Goal: Task Accomplishment & Management: Complete application form

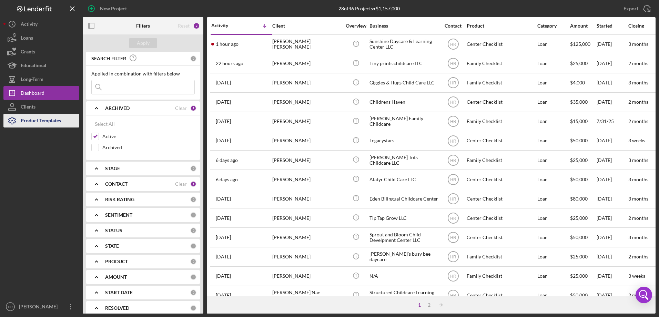
click at [31, 124] on div "Product Templates" at bounding box center [41, 122] width 40 height 16
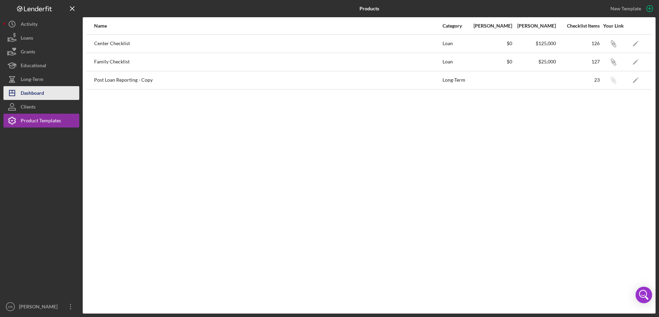
click at [29, 96] on div "Dashboard" at bounding box center [32, 94] width 23 height 16
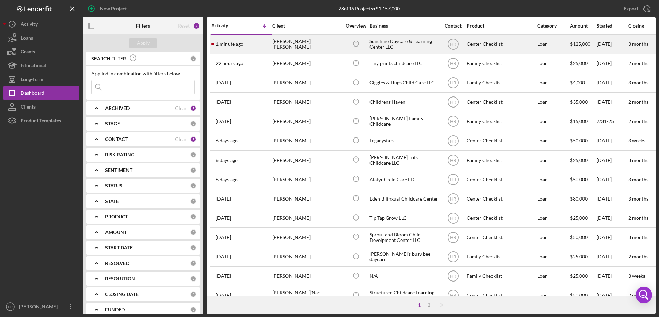
click at [323, 42] on div "[PERSON_NAME] [PERSON_NAME]" at bounding box center [306, 44] width 69 height 18
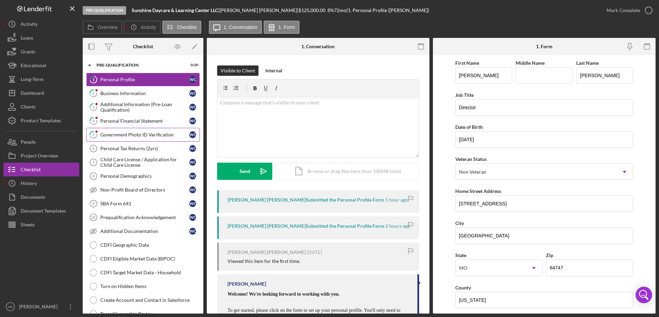
click at [127, 132] on div "Government Photo ID Verification" at bounding box center [144, 135] width 89 height 6
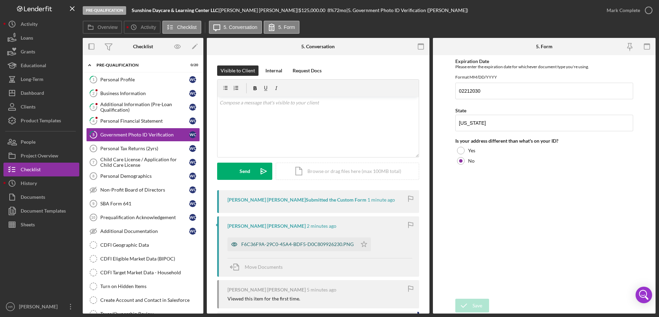
click at [266, 244] on div "F6C36F9A-29C0-45A4-BDF5-D0C809926230.PNG" at bounding box center [297, 245] width 112 height 6
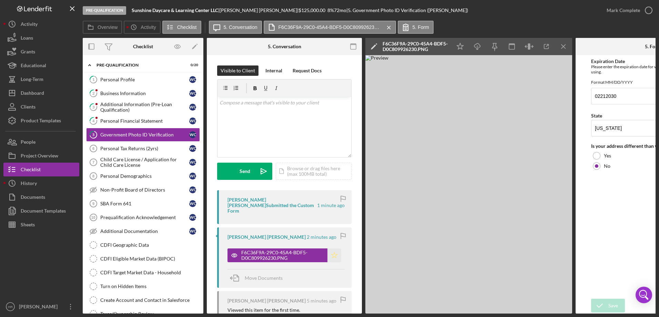
click at [333, 251] on icon "Icon/Star" at bounding box center [335, 256] width 14 height 14
click at [645, 9] on icon "button" at bounding box center [648, 10] width 17 height 17
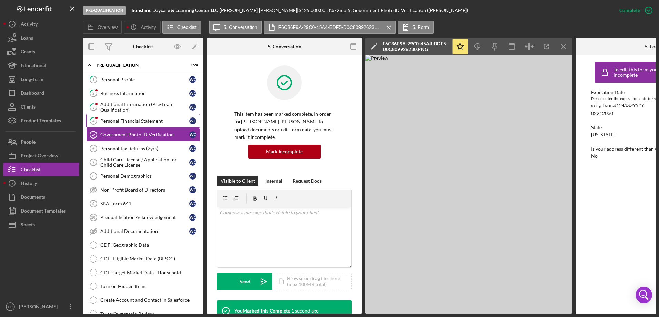
click at [154, 119] on div "Personal Financial Statement" at bounding box center [144, 121] width 89 height 6
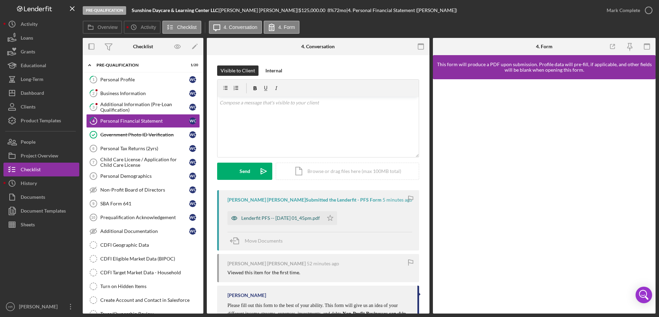
click at [276, 218] on div "Lenderfit PFS -- [DATE] 01_45pm.pdf" at bounding box center [280, 219] width 79 height 6
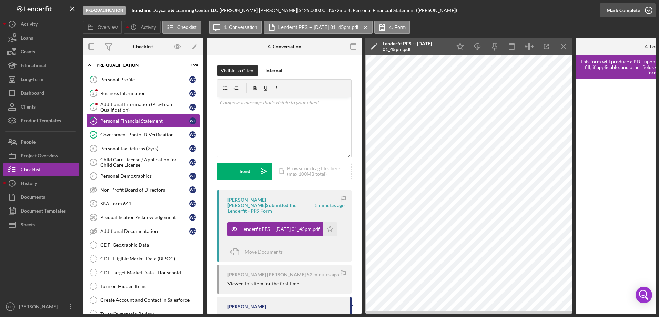
click at [649, 10] on icon "button" at bounding box center [648, 10] width 17 height 17
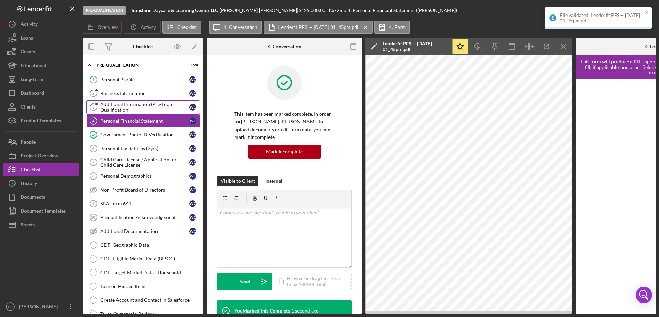
click at [142, 108] on div "Additional Information (Pre-Loan Qualification)" at bounding box center [144, 107] width 89 height 11
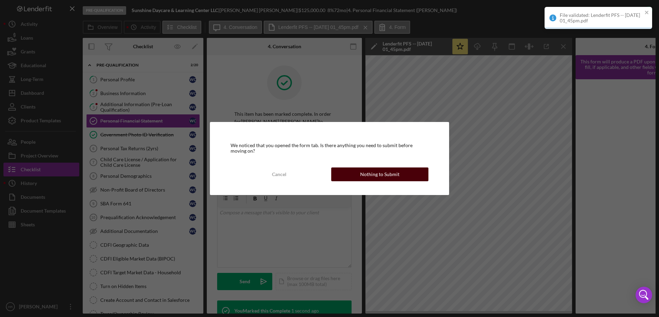
click at [368, 174] on div "Nothing to Submit" at bounding box center [379, 175] width 39 height 14
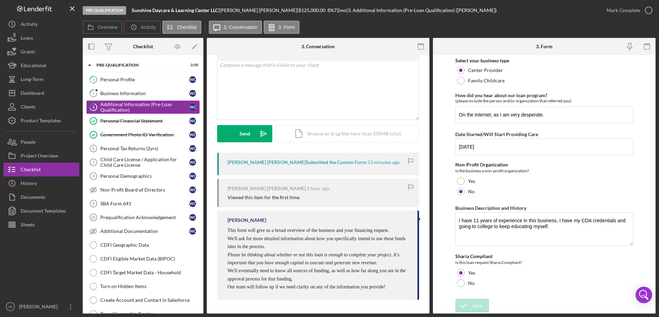
scroll to position [58, 0]
click at [114, 92] on div "Business Information" at bounding box center [144, 94] width 89 height 6
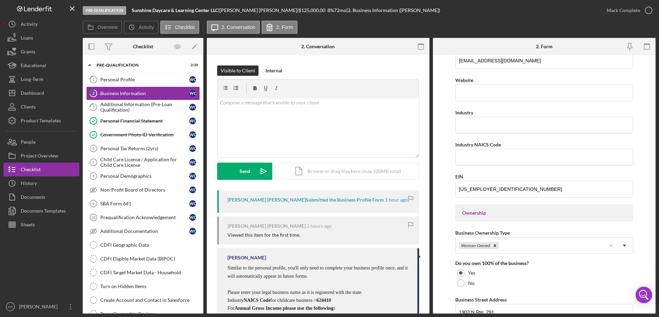
scroll to position [69, 0]
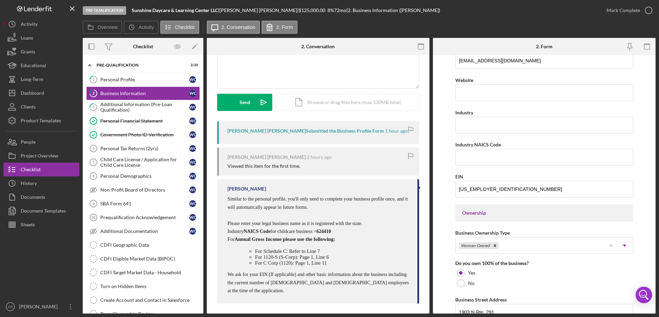
drag, startPoint x: 338, startPoint y: 228, endPoint x: 355, endPoint y: 227, distance: 17.3
click at [355, 228] on p "Industry NAICS Code for childcare business = 624410" at bounding box center [319, 232] width 183 height 8
drag, startPoint x: 355, startPoint y: 227, endPoint x: 350, endPoint y: 230, distance: 6.3
copy span "624410"
click at [464, 159] on input "Industry NAICS Code" at bounding box center [545, 157] width 178 height 17
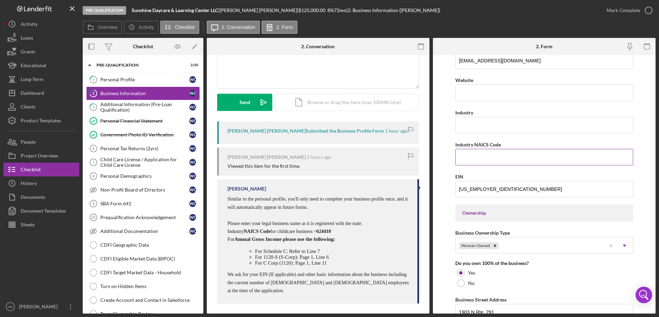
paste input "624410"
type input "624410"
click at [469, 127] on input "Industry" at bounding box center [545, 125] width 178 height 17
type input "Child Care"
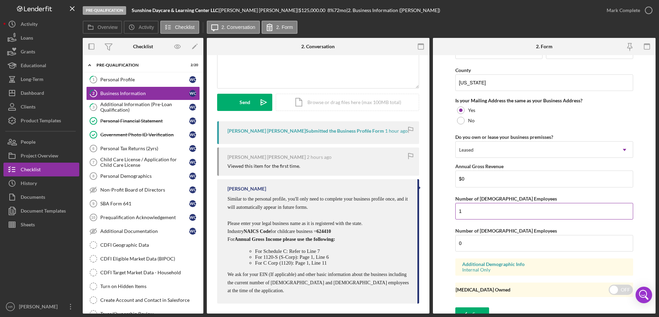
scroll to position [507, 0]
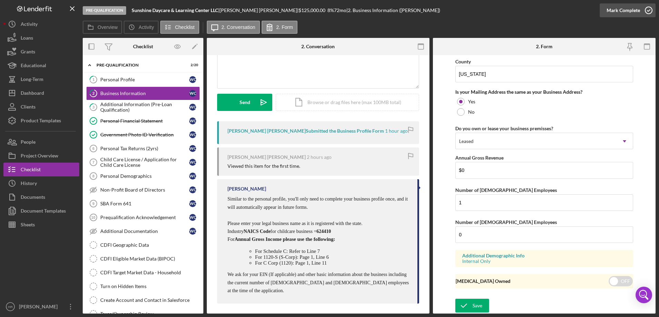
click at [647, 12] on icon "button" at bounding box center [648, 10] width 17 height 17
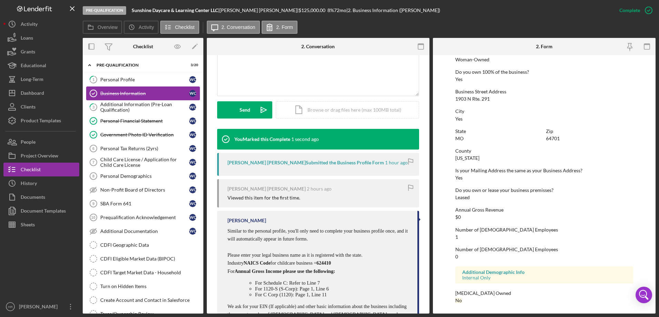
scroll to position [261, 0]
click at [138, 101] on link "3 Additional Information (Pre-Loan Qualification) W C" at bounding box center [143, 107] width 114 height 14
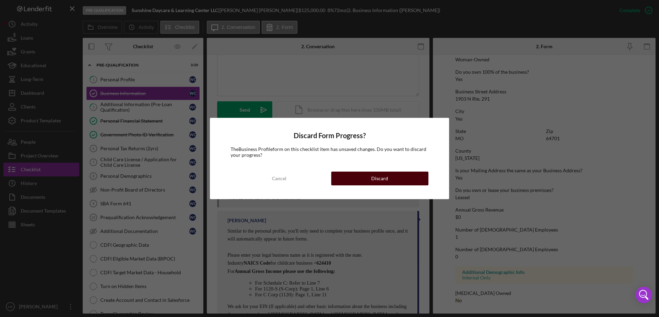
click at [404, 172] on button "Discard" at bounding box center [379, 179] width 97 height 14
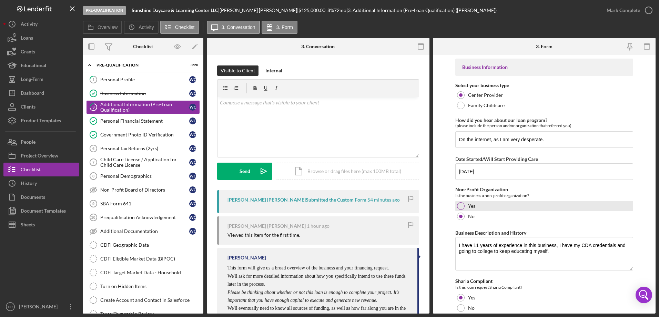
scroll to position [25, 0]
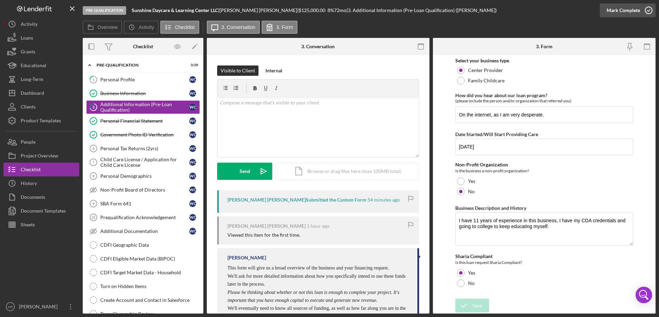
click at [650, 13] on icon "button" at bounding box center [648, 10] width 17 height 17
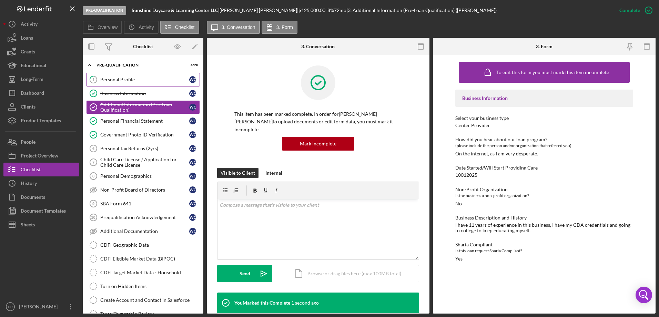
click at [133, 81] on div "Personal Profile" at bounding box center [144, 80] width 89 height 6
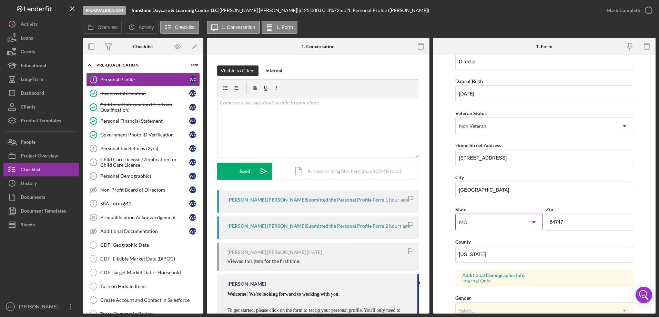
scroll to position [138, 0]
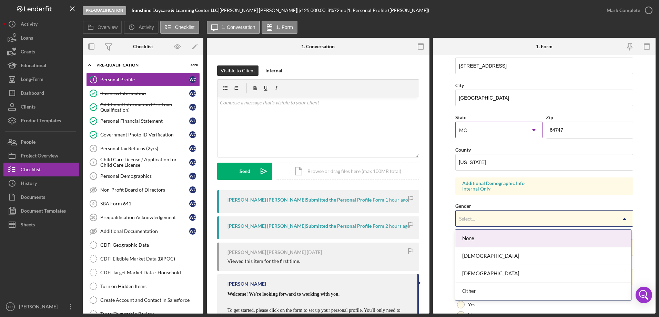
click at [523, 223] on div "Select..." at bounding box center [536, 219] width 161 height 16
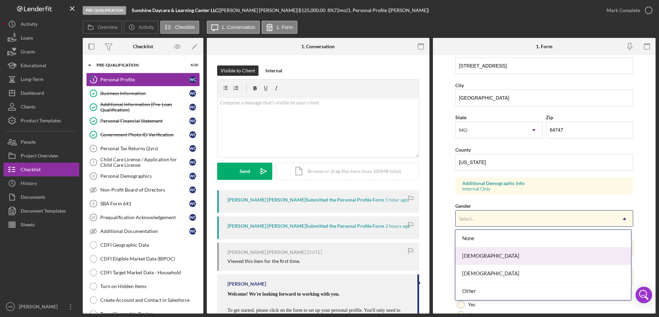
click at [501, 256] on div "[DEMOGRAPHIC_DATA]" at bounding box center [544, 257] width 176 height 18
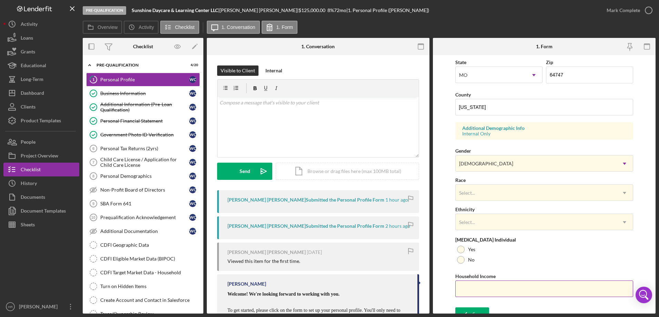
scroll to position [202, 0]
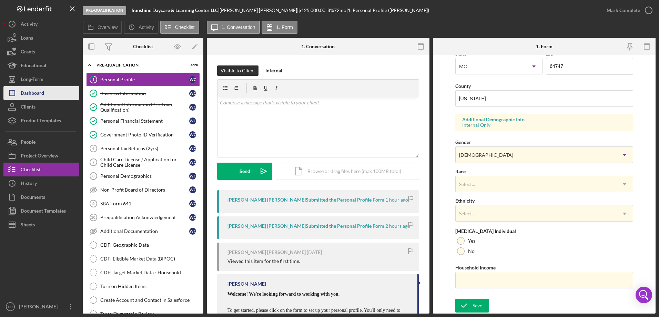
click at [46, 92] on button "Icon/Dashboard Dashboard" at bounding box center [41, 93] width 76 height 14
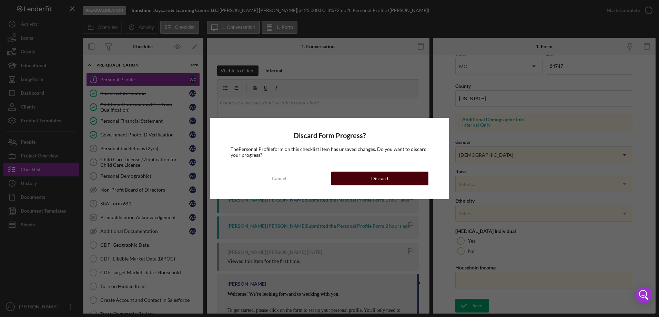
click at [372, 174] on button "Discard" at bounding box center [379, 179] width 97 height 14
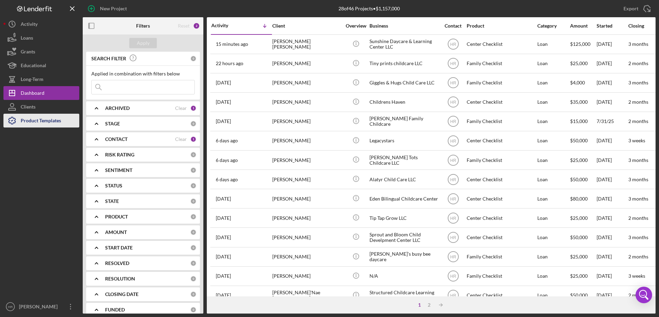
click at [54, 122] on div "Product Templates" at bounding box center [41, 122] width 40 height 16
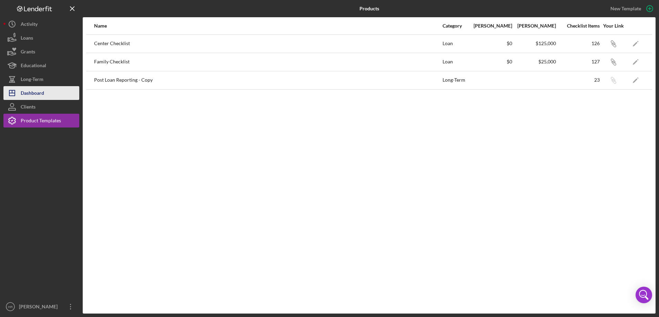
click at [47, 93] on button "Icon/Dashboard Dashboard" at bounding box center [41, 93] width 76 height 14
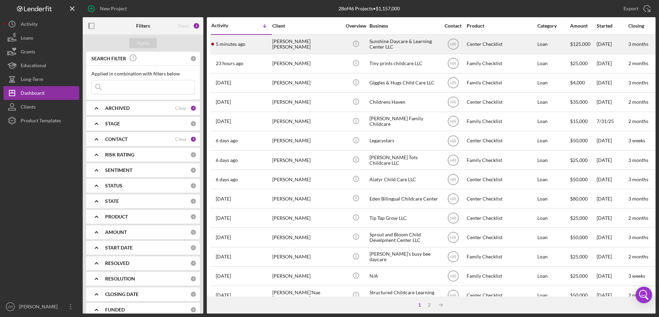
click at [288, 43] on div "[PERSON_NAME] [PERSON_NAME]" at bounding box center [306, 44] width 69 height 18
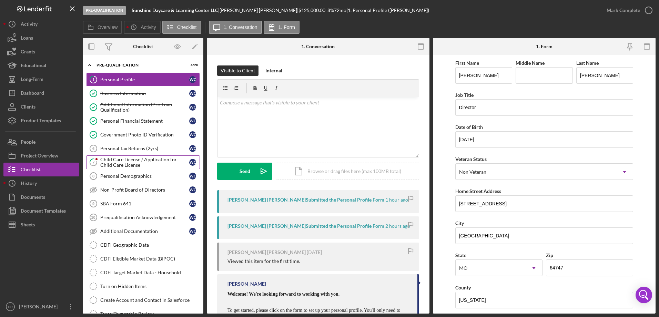
click at [116, 160] on div "Child Care License / Application for Child Care License" at bounding box center [144, 162] width 89 height 11
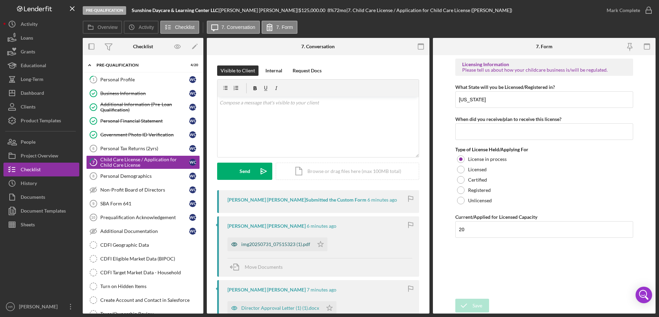
click at [267, 244] on div "img20250731_07515323 (1).pdf" at bounding box center [275, 245] width 69 height 6
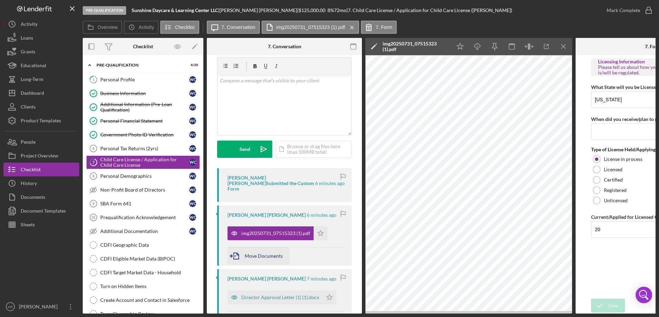
scroll to position [69, 0]
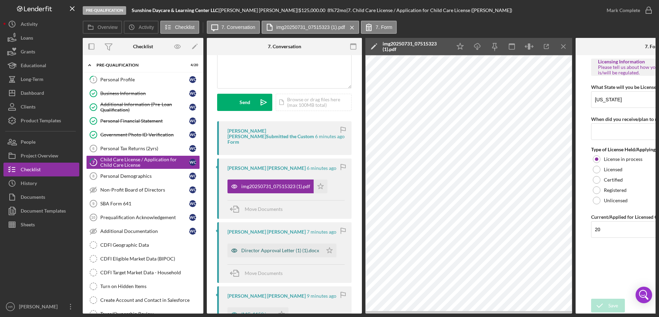
click at [268, 248] on div "Director Approval Letter (1) (1).docx" at bounding box center [280, 251] width 78 height 6
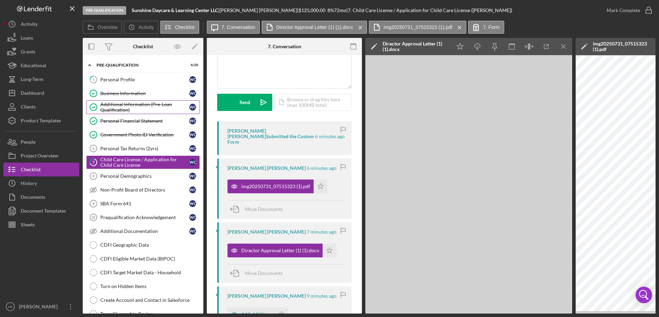
click at [143, 106] on div "Additional Information (Pre-Loan Qualification)" at bounding box center [144, 107] width 89 height 11
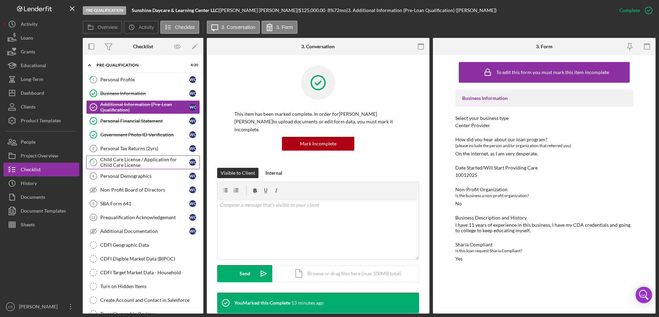
click at [123, 159] on div "Child Care License / Application for Child Care License" at bounding box center [144, 162] width 89 height 11
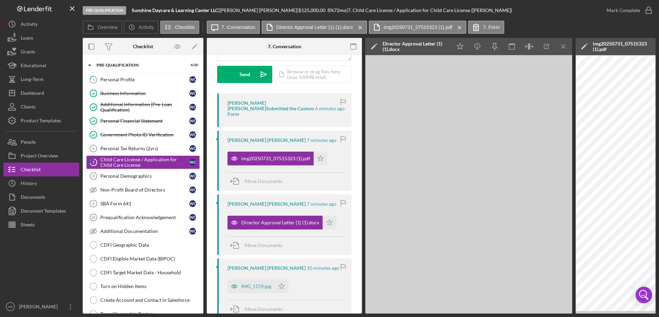
scroll to position [138, 0]
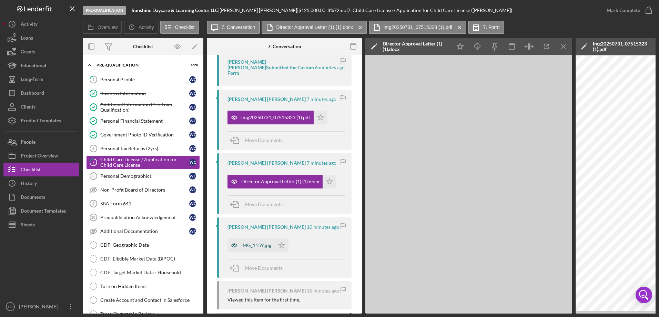
click at [248, 243] on div "IMG_1159.jpg" at bounding box center [256, 246] width 30 height 6
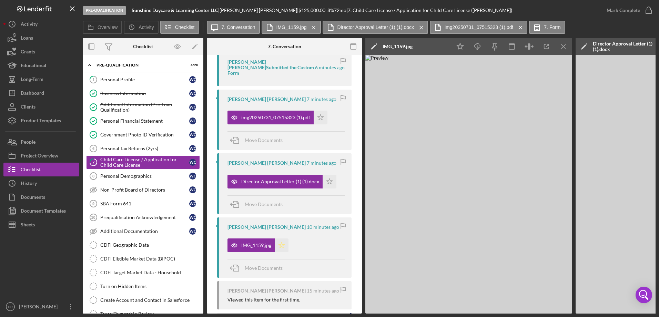
click at [318, 120] on polygon "button" at bounding box center [321, 118] width 6 height 6
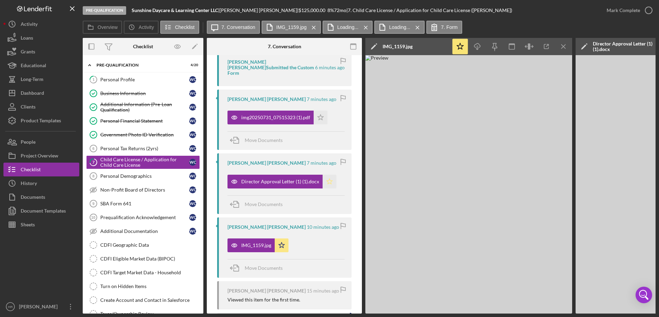
click at [328, 176] on icon "Icon/Star" at bounding box center [330, 182] width 14 height 14
click at [320, 112] on icon "Icon/Star" at bounding box center [321, 118] width 14 height 14
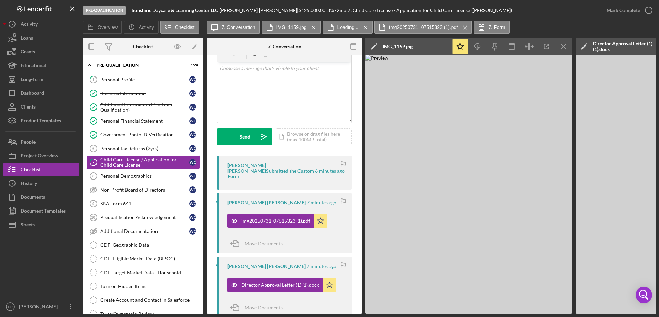
scroll to position [0, 0]
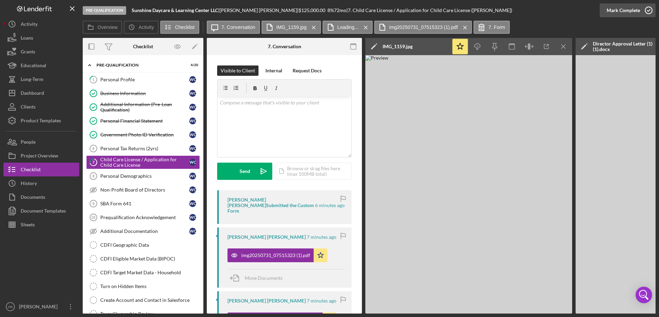
click at [650, 9] on icon "button" at bounding box center [648, 10] width 17 height 17
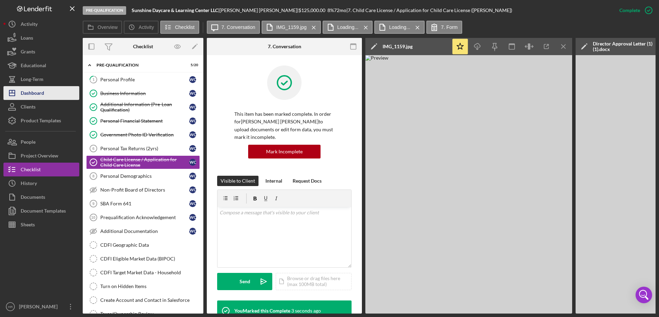
click at [41, 91] on div "Dashboard" at bounding box center [32, 94] width 23 height 16
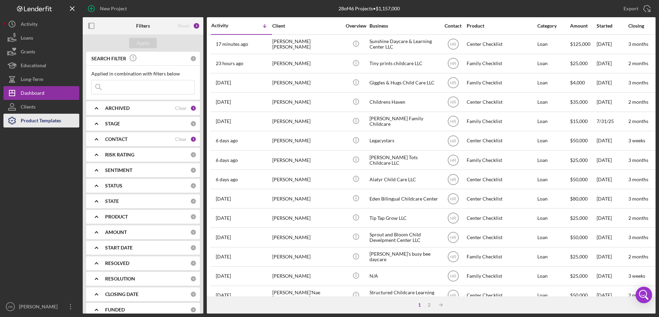
click at [53, 120] on div "Product Templates" at bounding box center [41, 122] width 40 height 16
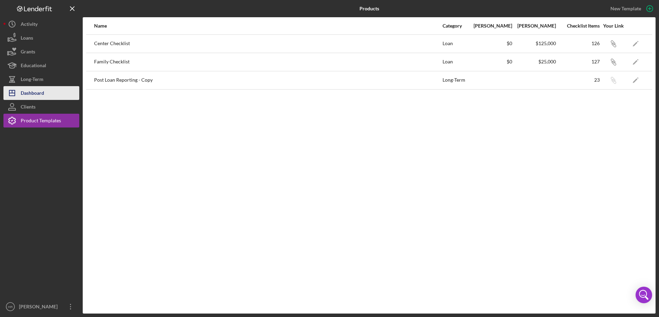
click at [44, 94] on button "Icon/Dashboard Dashboard" at bounding box center [41, 93] width 76 height 14
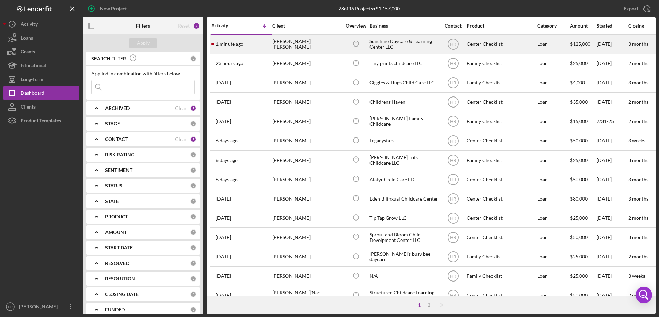
click at [265, 50] on div "1 minute ago [PERSON_NAME] [PERSON_NAME]" at bounding box center [241, 44] width 60 height 18
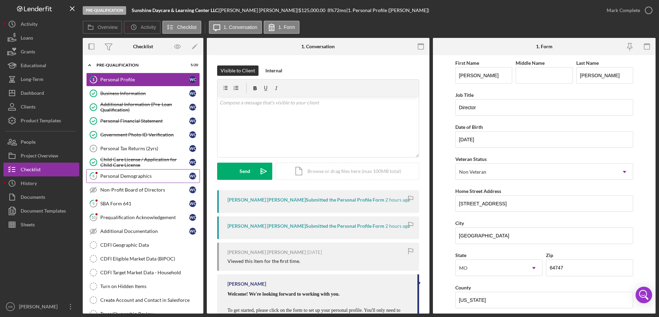
click at [132, 171] on link "8 Personal Demographics W C" at bounding box center [143, 176] width 114 height 14
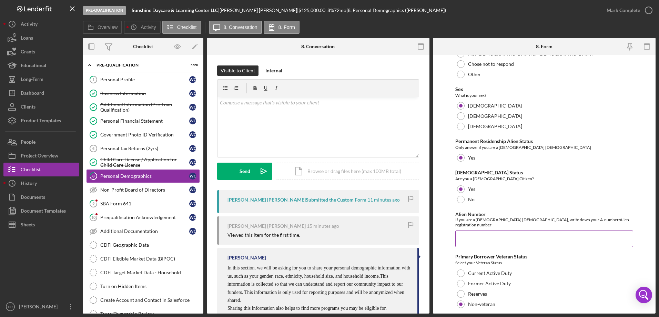
scroll to position [691, 0]
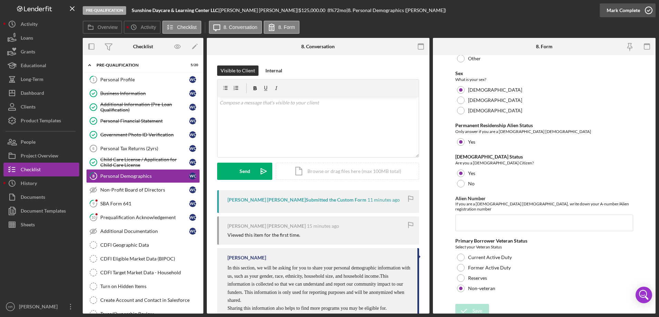
click at [645, 9] on icon "button" at bounding box center [648, 10] width 17 height 17
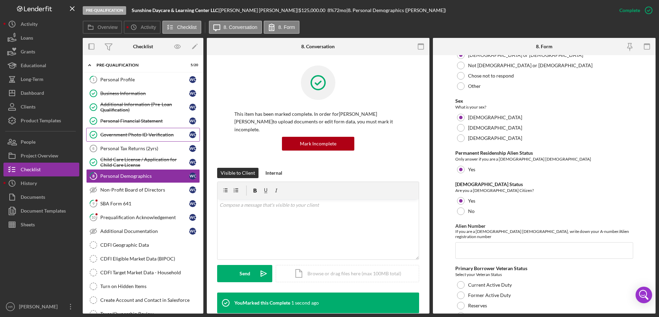
scroll to position [719, 0]
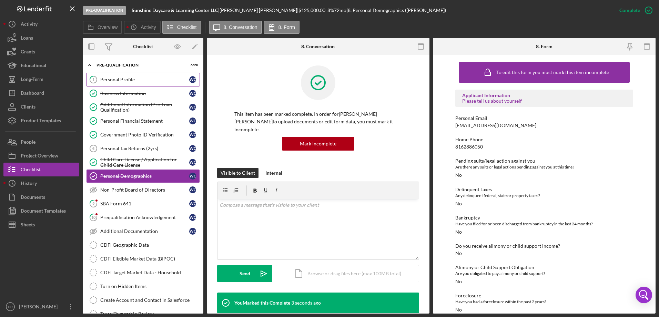
click at [120, 79] on div "Personal Profile" at bounding box center [144, 80] width 89 height 6
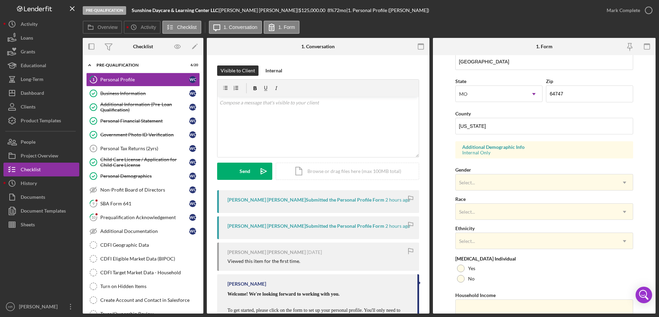
scroll to position [202, 0]
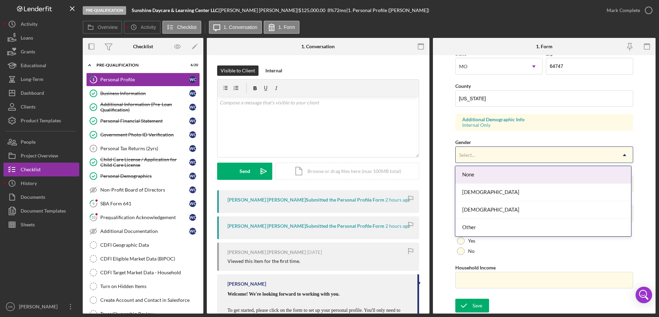
click at [476, 157] on div "Select..." at bounding box center [468, 155] width 18 height 6
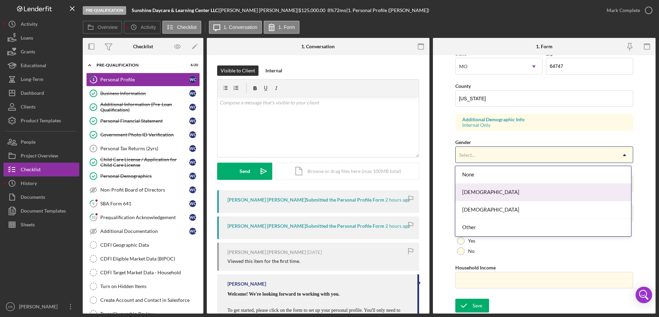
click at [483, 192] on div "[DEMOGRAPHIC_DATA]" at bounding box center [544, 193] width 176 height 18
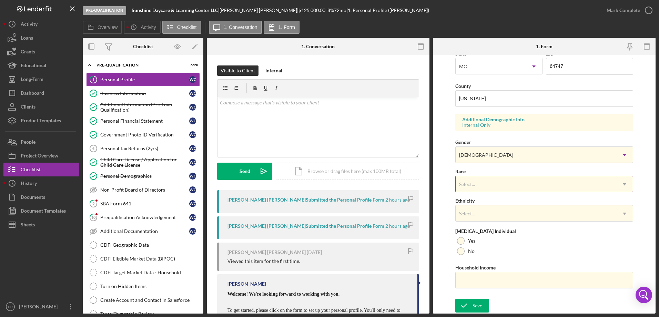
click at [481, 190] on div "Select..." at bounding box center [536, 185] width 161 height 16
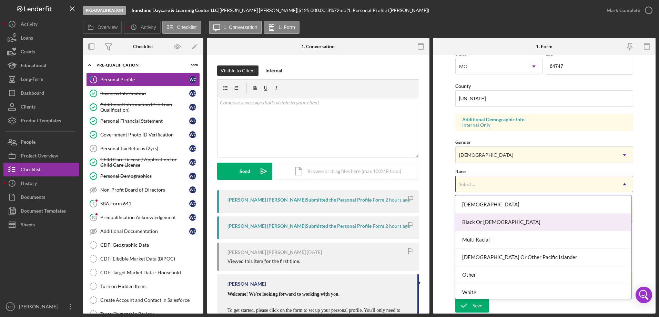
scroll to position [37, 0]
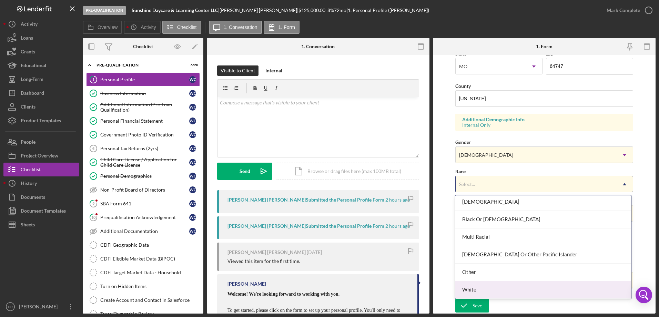
click at [466, 287] on div "White" at bounding box center [544, 290] width 176 height 18
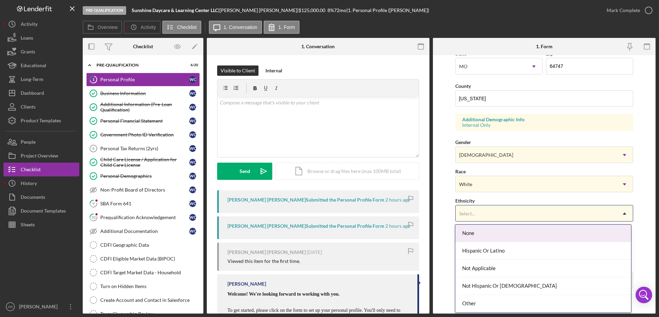
click at [473, 219] on div "Select..." at bounding box center [536, 214] width 161 height 16
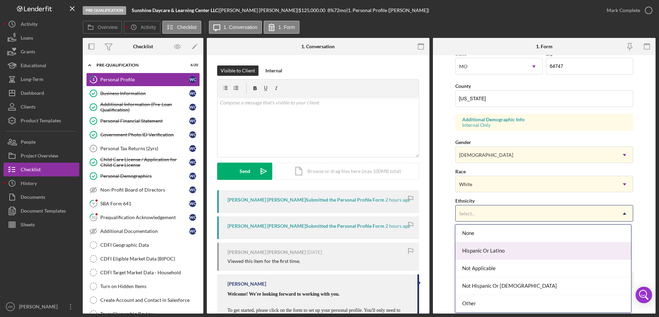
click at [483, 252] on div "Hispanic Or Latino" at bounding box center [544, 251] width 176 height 18
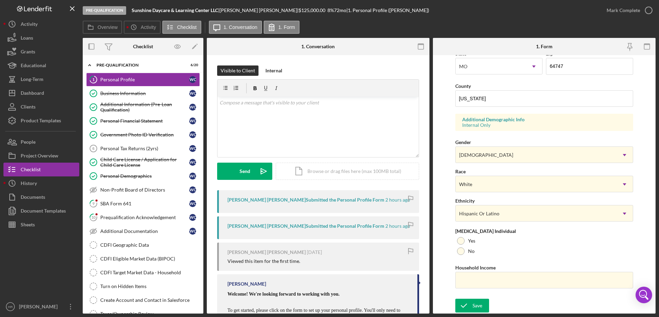
click at [474, 313] on div "Save Save" at bounding box center [545, 306] width 178 height 15
click at [473, 307] on div "Save" at bounding box center [478, 306] width 10 height 14
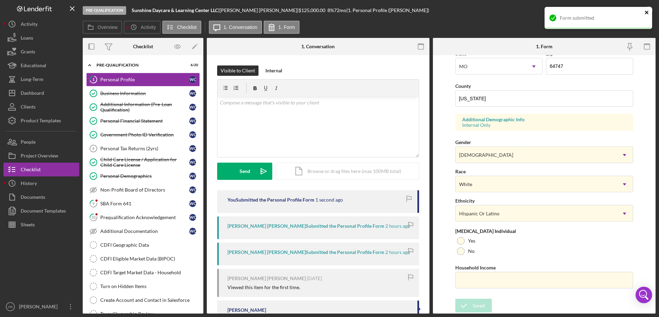
click at [646, 14] on icon "close" at bounding box center [647, 13] width 5 height 6
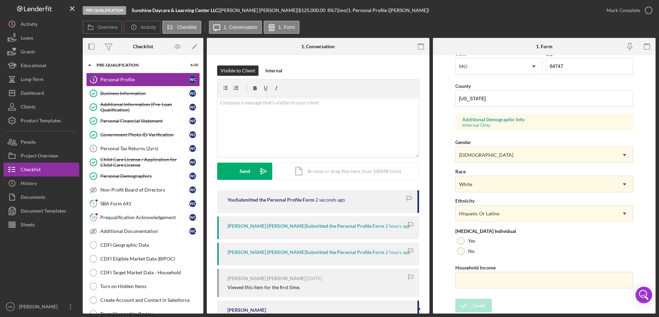
click at [647, 13] on div "Pre-Qualification Sunshine Daycare & Learning Center LLC | [PERSON_NAME] [PERSO…" at bounding box center [329, 158] width 659 height 317
click at [647, 12] on icon "button" at bounding box center [648, 10] width 17 height 17
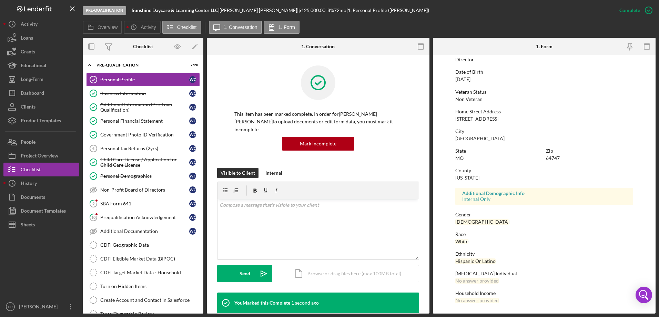
scroll to position [63, 0]
click at [127, 204] on div "SBA Form 641" at bounding box center [144, 204] width 89 height 6
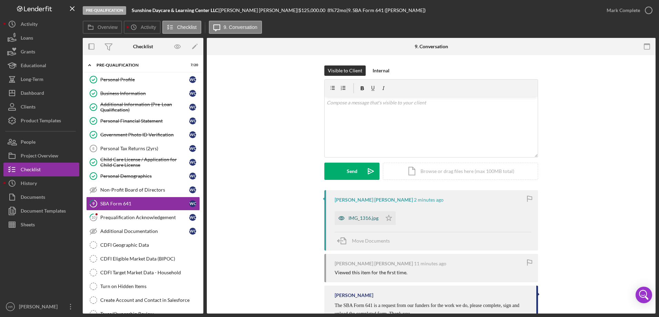
drag, startPoint x: 363, startPoint y: 216, endPoint x: 386, endPoint y: 219, distance: 22.9
click at [364, 216] on div "IMG_1316.jpg" at bounding box center [364, 219] width 30 height 6
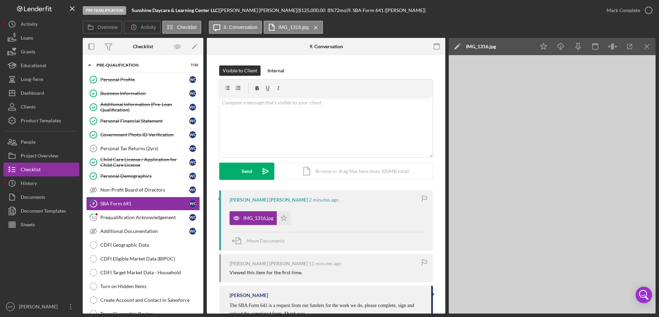
click at [568, 146] on img at bounding box center [552, 184] width 207 height 259
click at [526, 201] on img at bounding box center [552, 184] width 207 height 259
click at [649, 11] on icon "button" at bounding box center [648, 10] width 17 height 17
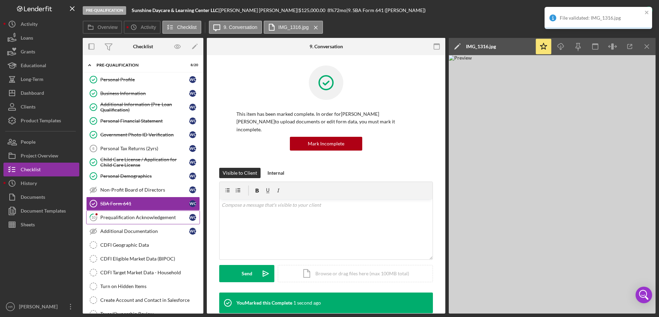
click at [121, 219] on div "Prequalification Acknowledgement" at bounding box center [144, 218] width 89 height 6
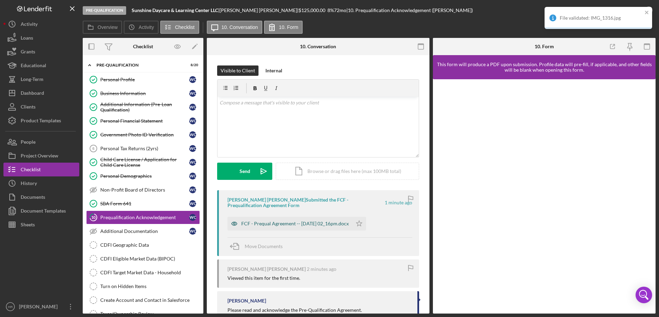
click at [295, 221] on div "FCF - Prequal Agreement -- [DATE] 02_16pm.docx" at bounding box center [295, 224] width 108 height 6
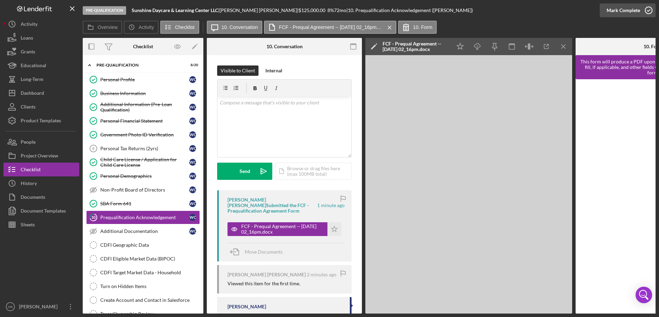
click at [651, 7] on icon "button" at bounding box center [648, 10] width 17 height 17
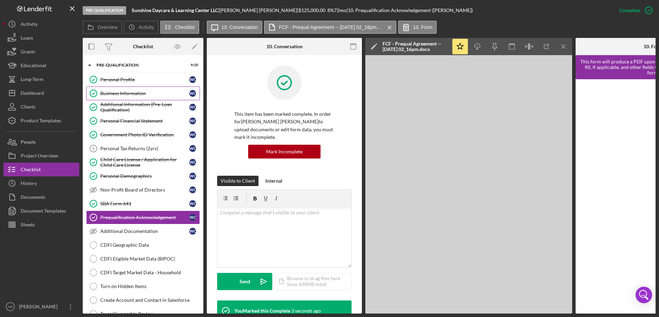
click at [116, 91] on div "Business Information" at bounding box center [144, 94] width 89 height 6
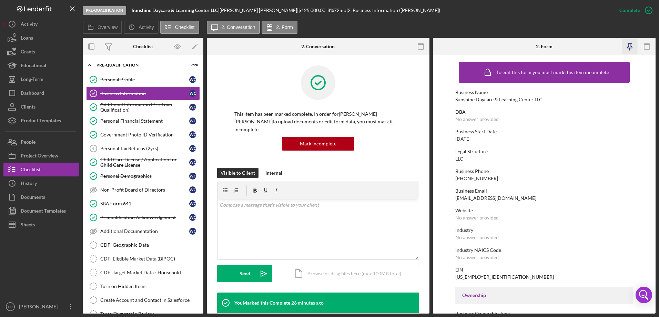
click at [632, 47] on icon "button" at bounding box center [630, 45] width 5 height 5
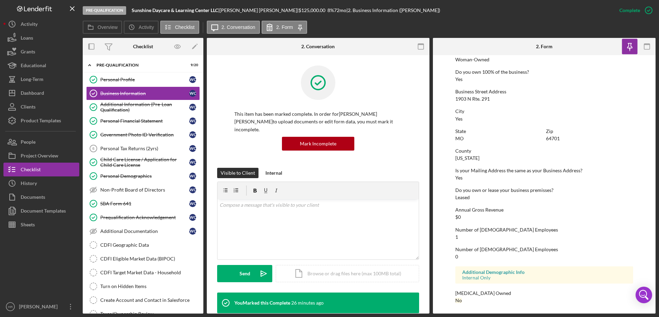
scroll to position [192, 0]
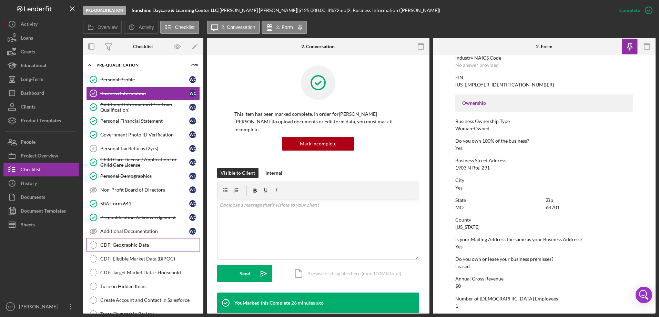
click at [135, 249] on link "CDFI Geographic Data CDFI Geographic Data" at bounding box center [143, 245] width 114 height 14
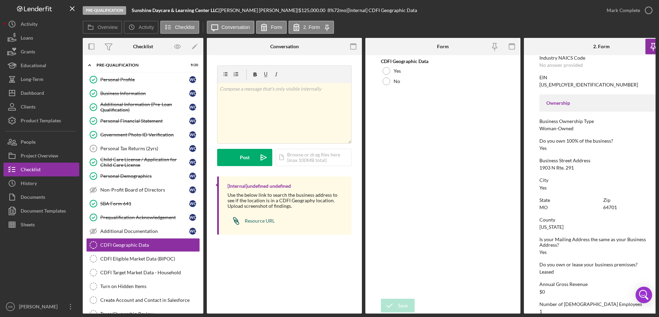
click at [253, 221] on div "Resource URL" at bounding box center [260, 221] width 30 height 6
drag, startPoint x: 540, startPoint y: 169, endPoint x: 573, endPoint y: 169, distance: 33.1
click at [573, 169] on div "1903 N Rte. 291" at bounding box center [557, 168] width 34 height 6
copy div "1903 N Rte. 291"
click at [294, 162] on div "Icon/Document Browse or drag files here (max 100MB total) Tap to choose files o…" at bounding box center [314, 157] width 76 height 17
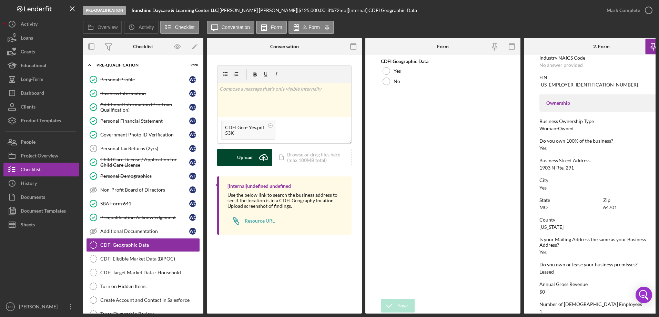
click at [246, 158] on div "Upload" at bounding box center [245, 157] width 16 height 17
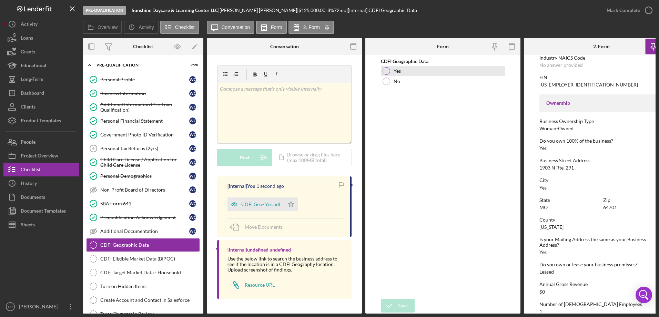
click at [386, 72] on div at bounding box center [387, 71] width 8 height 8
click at [405, 301] on div "Save" at bounding box center [403, 306] width 10 height 14
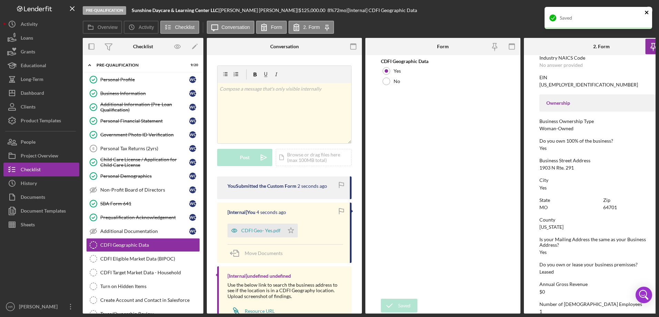
click at [649, 13] on icon "close" at bounding box center [647, 13] width 5 height 6
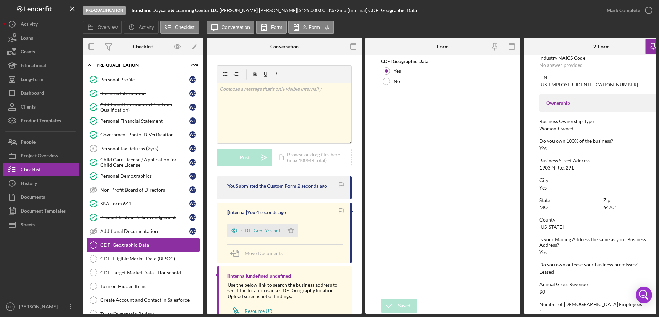
click at [649, 13] on div "Saved" at bounding box center [598, 21] width 110 height 30
click at [0, 0] on icon "button" at bounding box center [0, 0] width 0 height 0
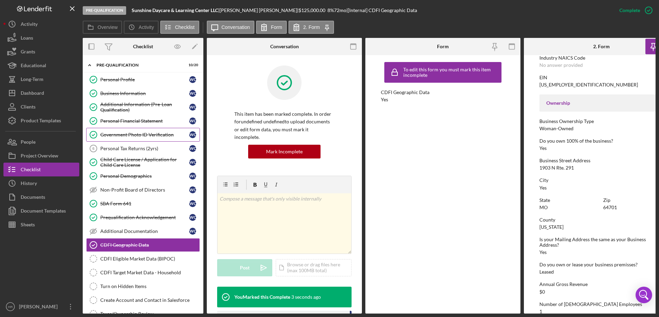
click at [127, 131] on link "Government Photo ID Verification Government Photo ID Verification W C" at bounding box center [143, 135] width 114 height 14
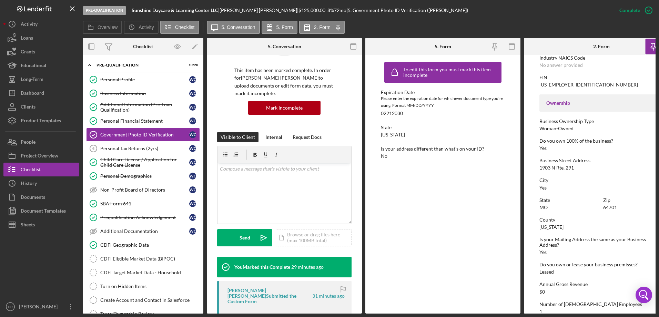
scroll to position [103, 0]
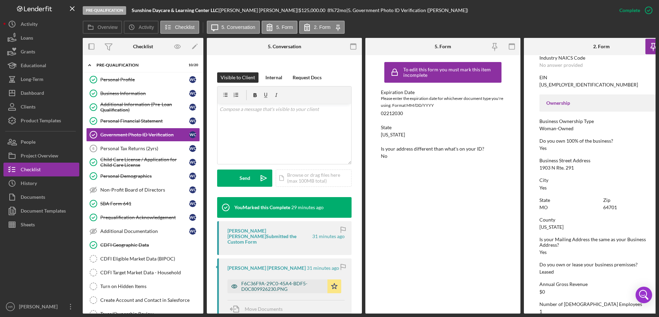
click at [278, 281] on div "F6C36F9A-29C0-45A4-BDF5-D0C809926230.PNG" at bounding box center [282, 286] width 83 height 11
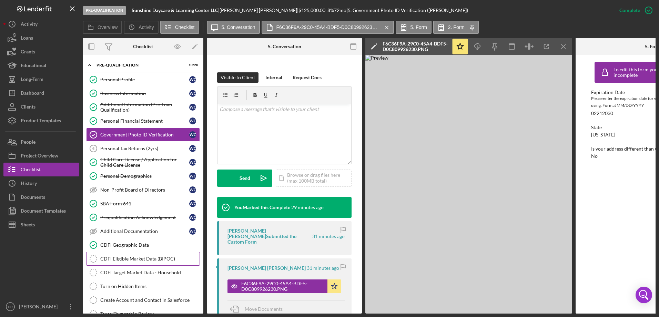
click at [128, 256] on div "CDFI Eligible Market Data (BIPOC)" at bounding box center [149, 259] width 99 height 6
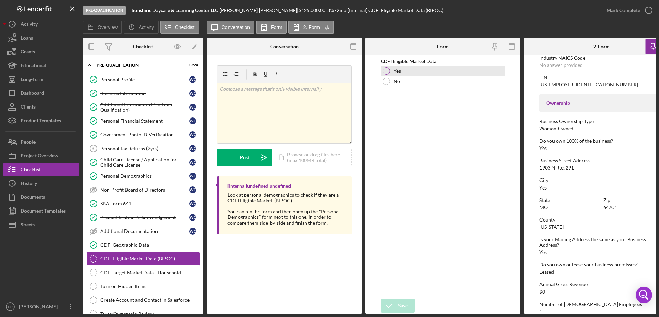
click at [386, 71] on div at bounding box center [387, 71] width 8 height 8
click at [400, 300] on div "Save" at bounding box center [403, 306] width 10 height 14
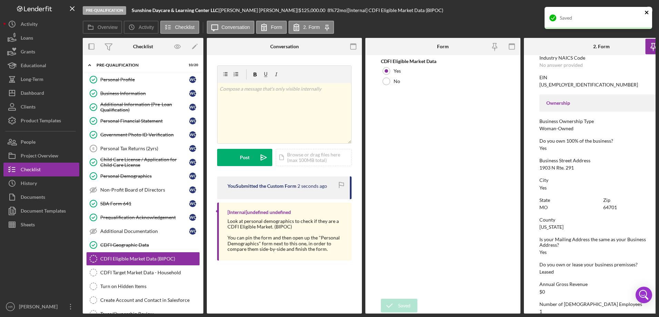
click at [649, 16] on button "close" at bounding box center [647, 13] width 5 height 7
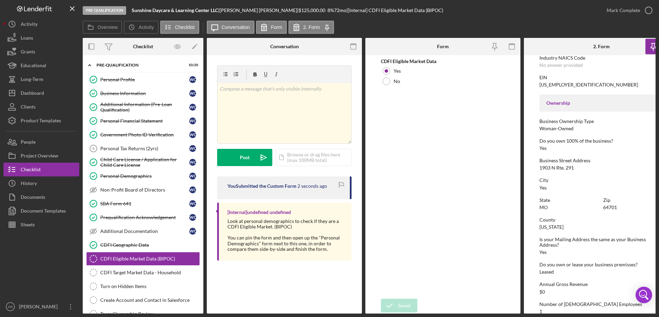
click at [647, 8] on div "Saved" at bounding box center [598, 7] width 110 height 3
click at [0, 0] on icon "button" at bounding box center [0, 0] width 0 height 0
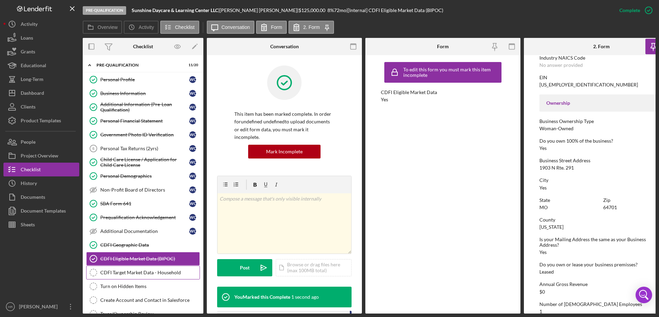
click at [119, 276] on link "CDFI Target Market Data - Household CDFI Target Market Data - Household" at bounding box center [143, 273] width 114 height 14
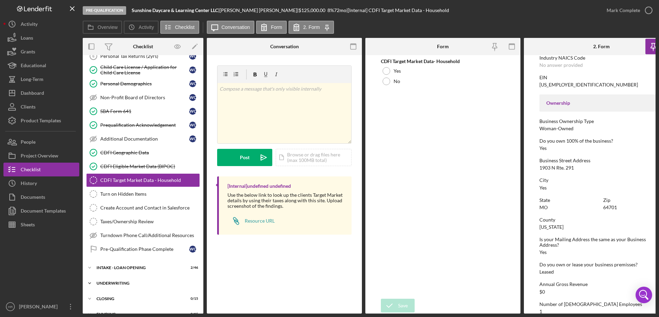
scroll to position [103, 0]
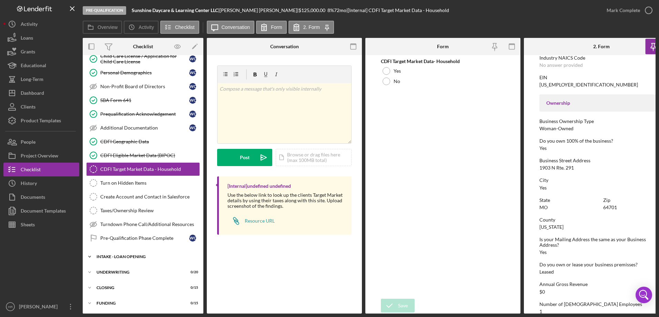
click at [113, 257] on div "INTAKE - LOAN OPENING" at bounding box center [146, 257] width 98 height 4
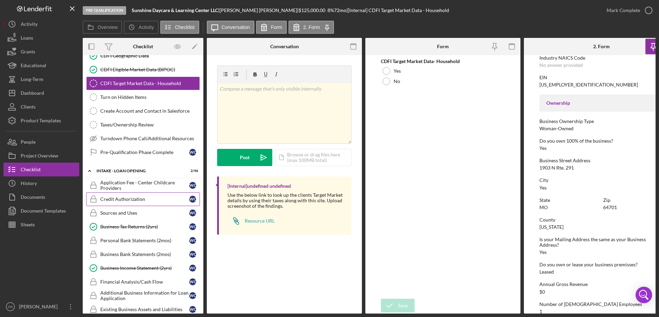
scroll to position [207, 0]
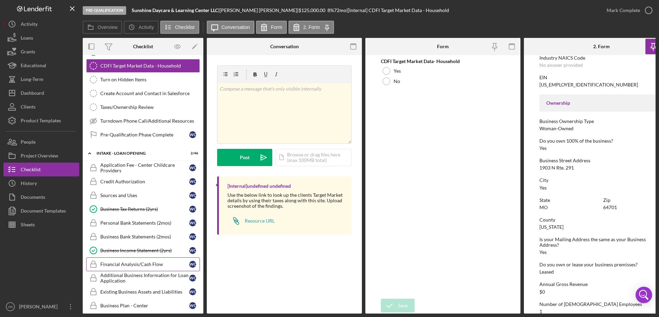
click at [127, 265] on div "Financial Analysis/Cash Flow" at bounding box center [144, 265] width 89 height 6
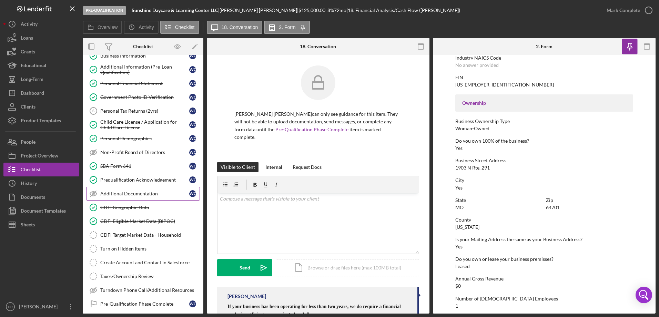
scroll to position [69, 0]
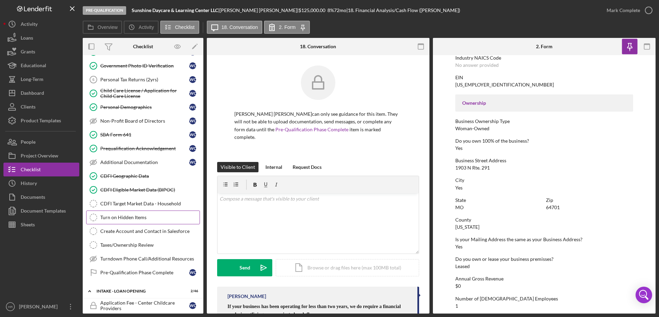
click at [128, 217] on div "Turn on Hidden Items" at bounding box center [149, 218] width 99 height 6
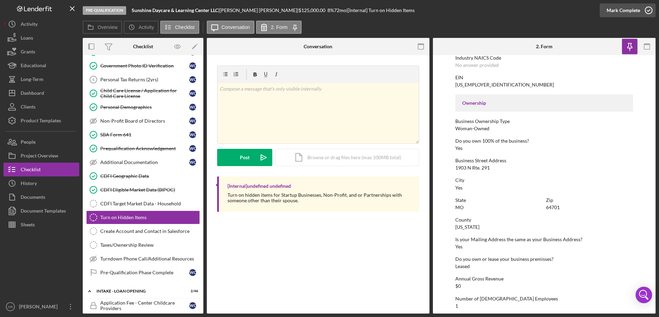
click at [649, 9] on icon "button" at bounding box center [648, 10] width 17 height 17
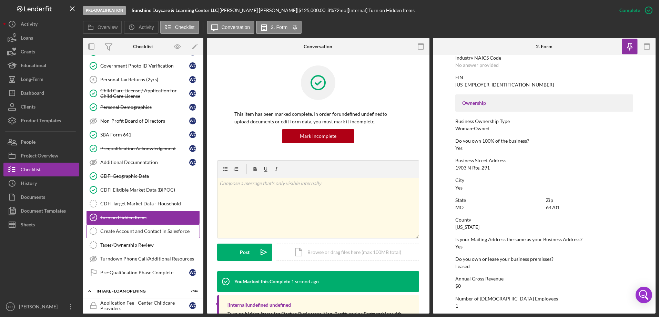
click at [135, 232] on div "Create Account and Contact in Salesforce" at bounding box center [149, 232] width 99 height 6
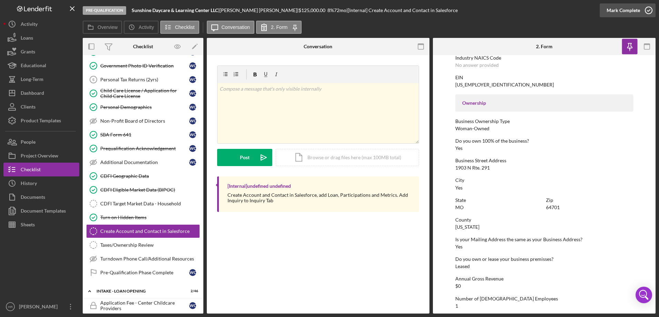
click at [646, 12] on icon "button" at bounding box center [648, 10] width 17 height 17
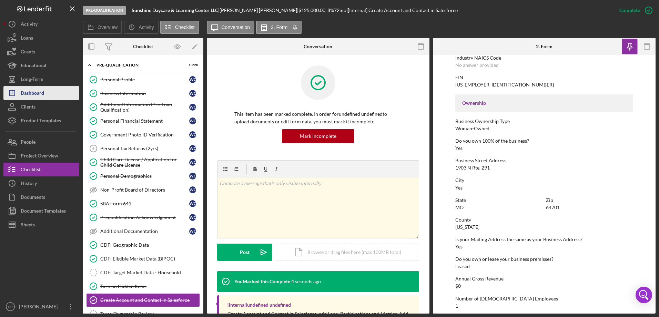
click at [33, 98] on div "Dashboard" at bounding box center [32, 94] width 23 height 16
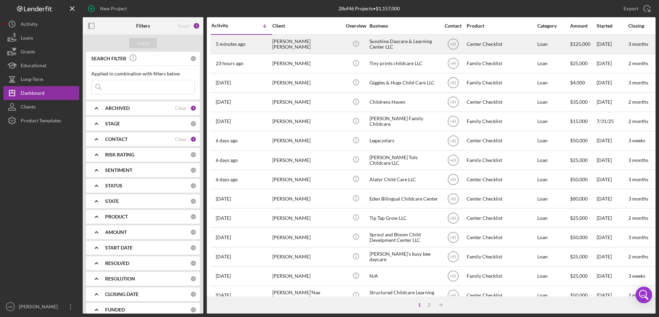
click at [324, 48] on div "[PERSON_NAME] [PERSON_NAME]" at bounding box center [306, 44] width 69 height 18
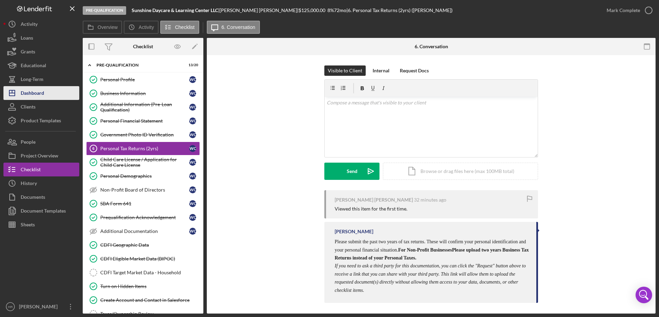
click at [31, 92] on div "Dashboard" at bounding box center [32, 94] width 23 height 16
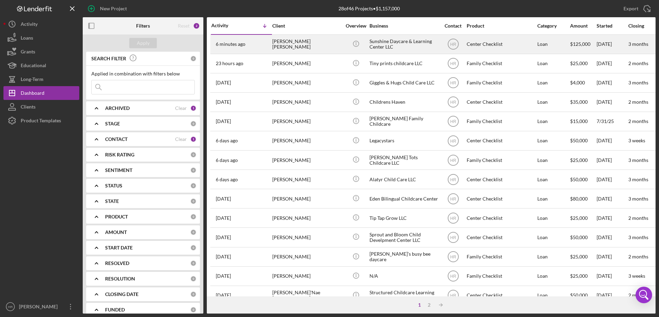
click at [299, 48] on div "[PERSON_NAME] [PERSON_NAME]" at bounding box center [306, 44] width 69 height 18
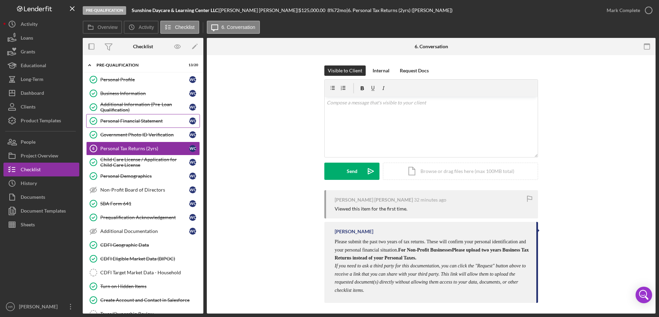
click at [130, 122] on div "Personal Financial Statement" at bounding box center [144, 121] width 89 height 6
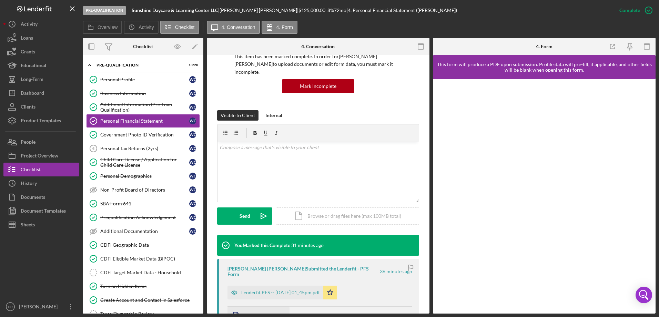
scroll to position [103, 0]
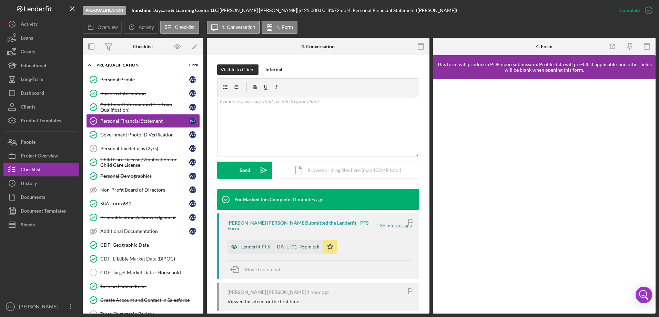
click at [262, 244] on div "Lenderfit PFS -- [DATE] 01_45pm.pdf" at bounding box center [280, 247] width 79 height 6
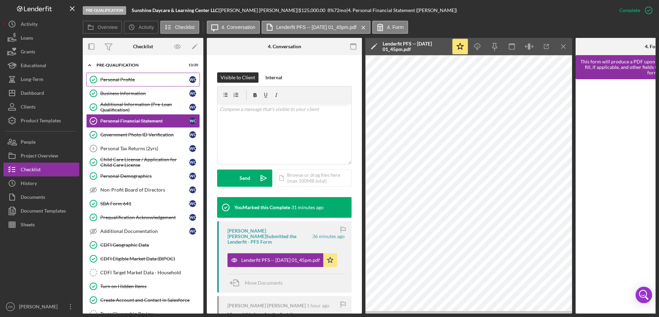
click at [119, 78] on div "Personal Profile" at bounding box center [144, 80] width 89 height 6
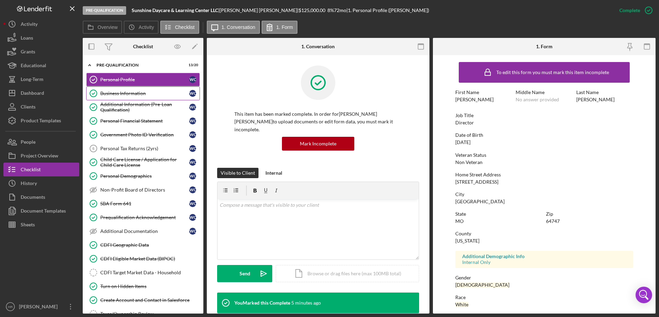
click at [152, 95] on div "Business Information" at bounding box center [144, 94] width 89 height 6
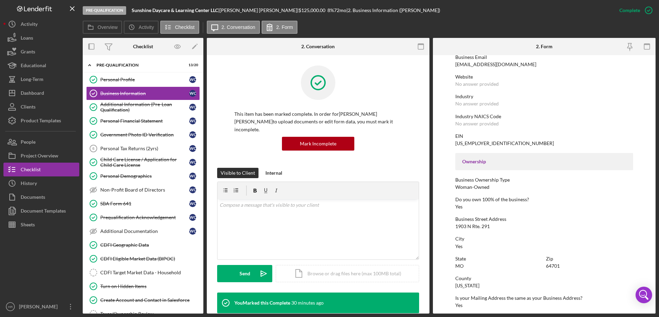
scroll to position [172, 0]
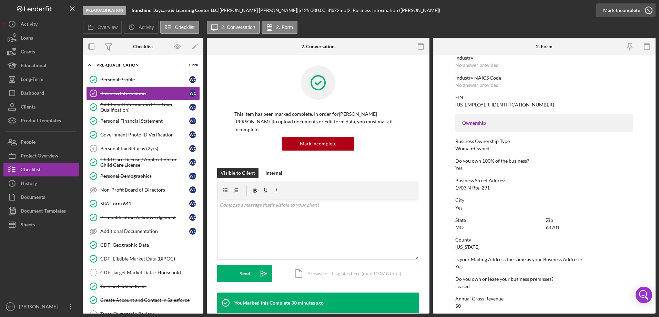
click at [648, 9] on icon "button" at bounding box center [648, 10] width 17 height 17
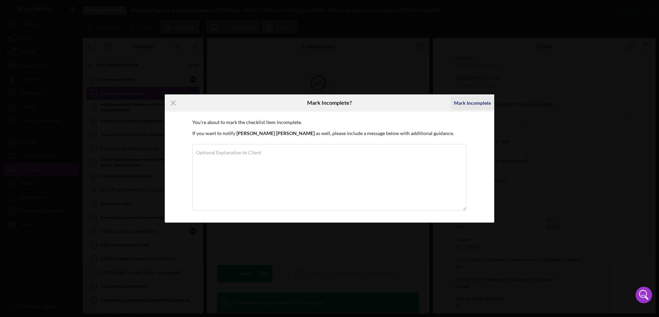
click at [470, 101] on div "Mark Incomplete" at bounding box center [472, 103] width 37 height 14
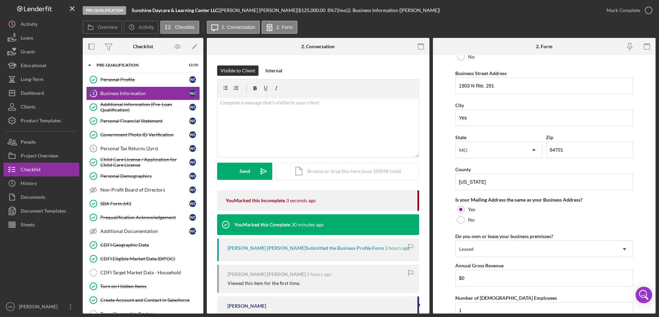
scroll to position [400, 0]
click at [476, 117] on input "Yes" at bounding box center [545, 116] width 178 height 17
type input "Y"
type input "Harrisonville"
drag, startPoint x: 483, startPoint y: 180, endPoint x: 435, endPoint y: 173, distance: 48.8
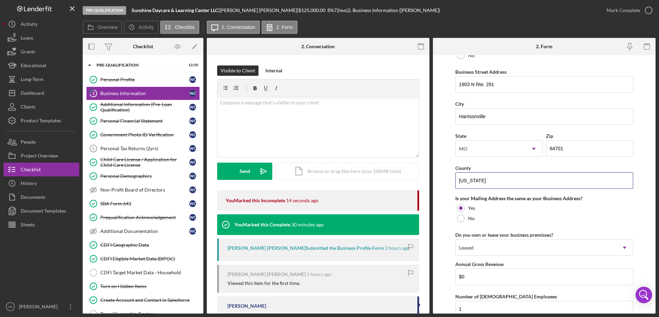
click at [429, 182] on div "Overview Internal Workflow Stage Pre-Qualification Icon/Dropdown Arrow Archive …" at bounding box center [369, 176] width 573 height 276
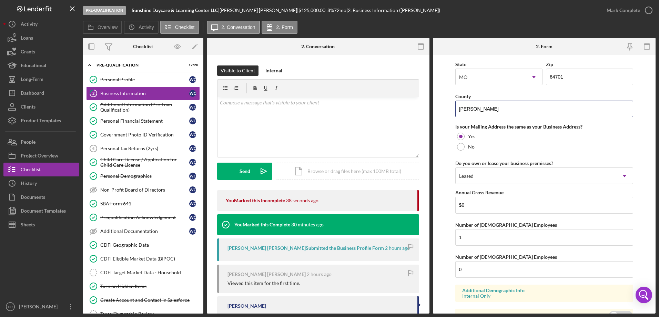
scroll to position [507, 0]
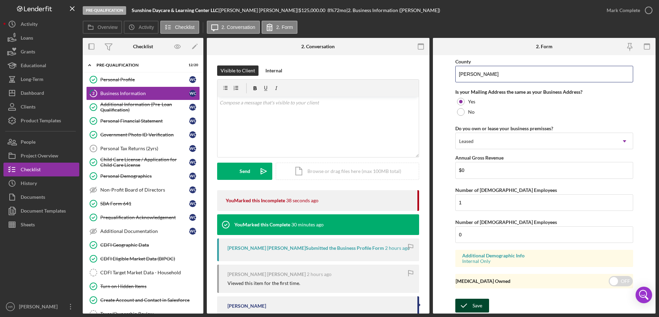
type input "[PERSON_NAME]"
click at [478, 299] on div "Save" at bounding box center [478, 306] width 10 height 14
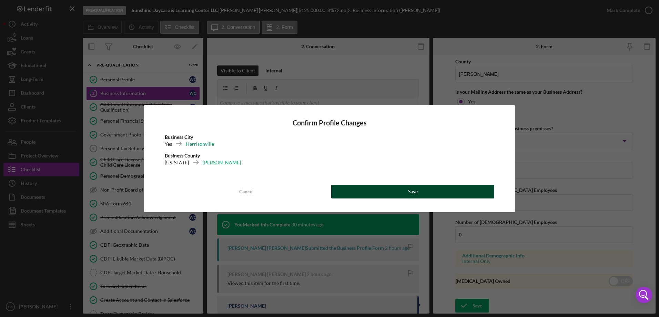
click at [417, 189] on div "Save" at bounding box center [413, 192] width 10 height 14
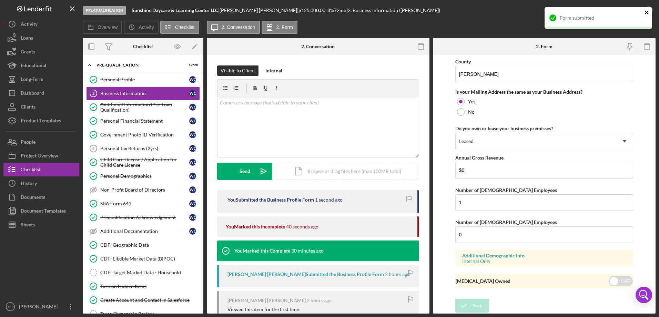
click at [649, 11] on icon "close" at bounding box center [647, 13] width 5 height 6
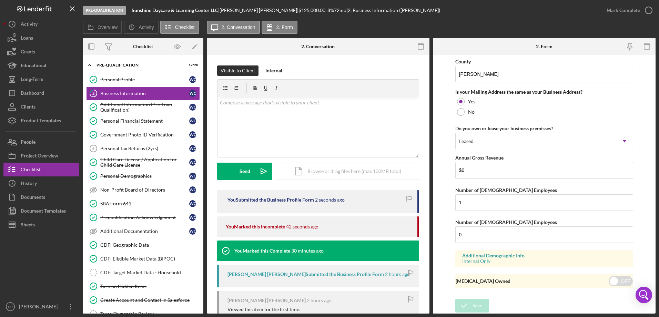
click at [648, 12] on div "Form submitted" at bounding box center [598, 21] width 110 height 30
click at [0, 0] on icon "button" at bounding box center [0, 0] width 0 height 0
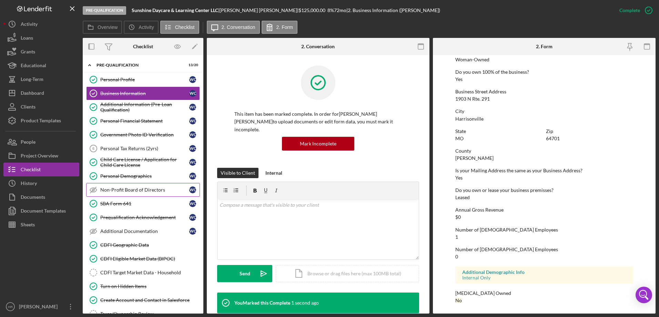
scroll to position [261, 0]
click at [29, 98] on div "Dashboard" at bounding box center [32, 94] width 23 height 16
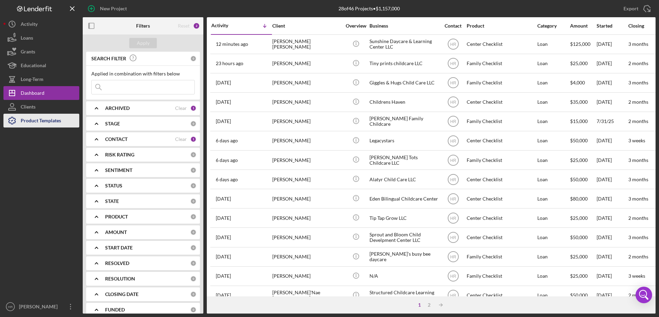
click at [36, 117] on div "Product Templates" at bounding box center [41, 122] width 40 height 16
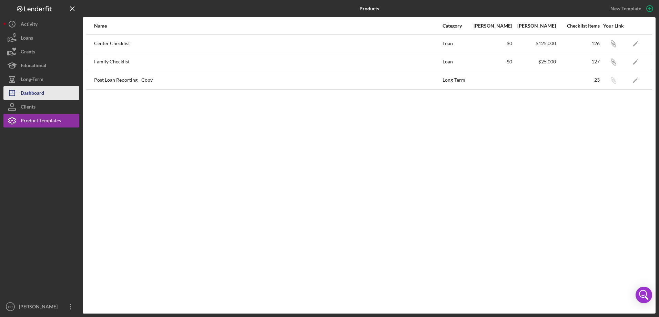
click at [47, 88] on button "Icon/Dashboard Dashboard" at bounding box center [41, 93] width 76 height 14
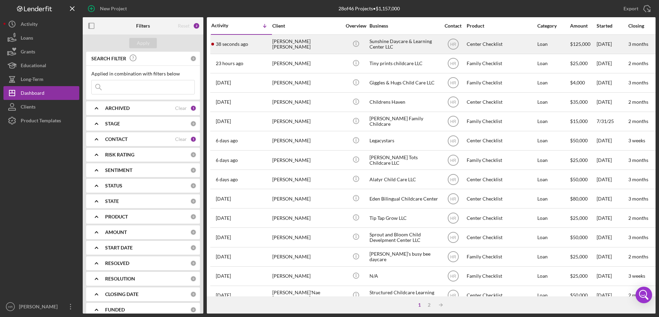
click at [330, 39] on div "[PERSON_NAME] [PERSON_NAME]" at bounding box center [306, 44] width 69 height 18
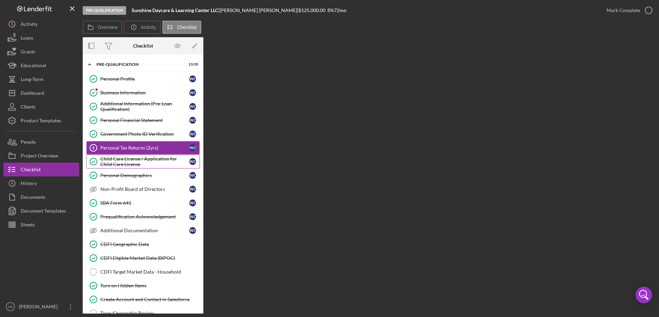
click at [122, 165] on div "Child Care License / Application for Child Care License" at bounding box center [144, 161] width 89 height 11
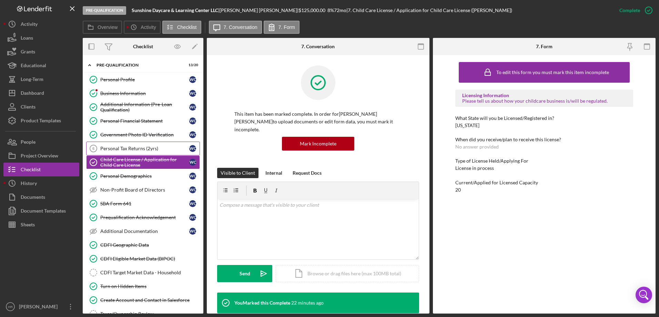
click at [119, 150] on div "Personal Tax Returns (2yrs)" at bounding box center [144, 149] width 89 height 6
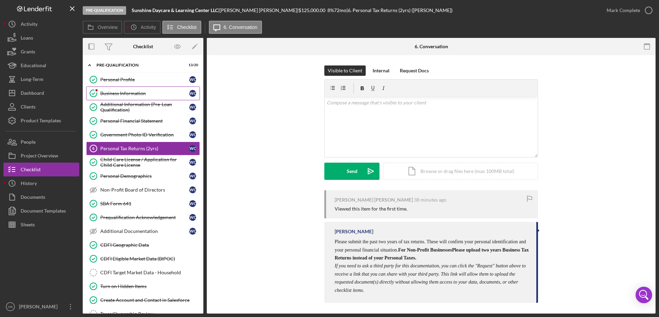
click at [131, 94] on div "Business Information" at bounding box center [144, 94] width 89 height 6
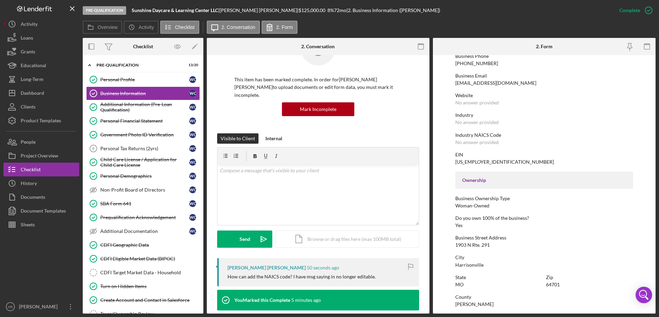
scroll to position [69, 0]
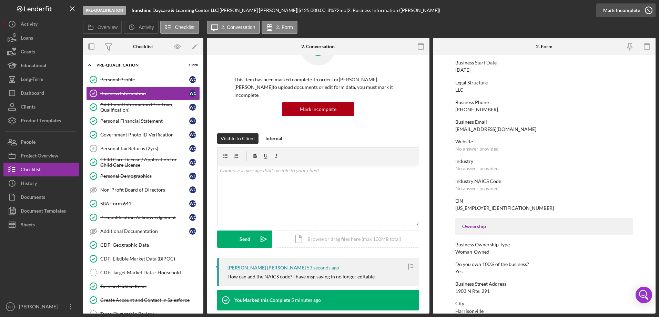
click at [651, 9] on icon "button" at bounding box center [648, 10] width 17 height 17
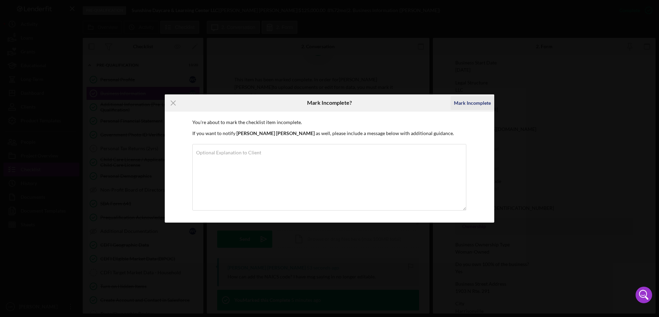
click at [463, 100] on div "Mark Incomplete" at bounding box center [472, 103] width 37 height 14
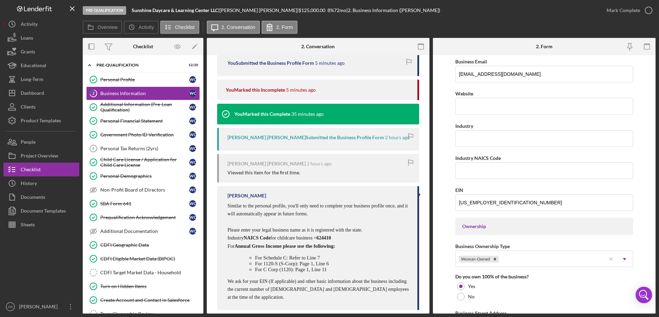
scroll to position [224, 0]
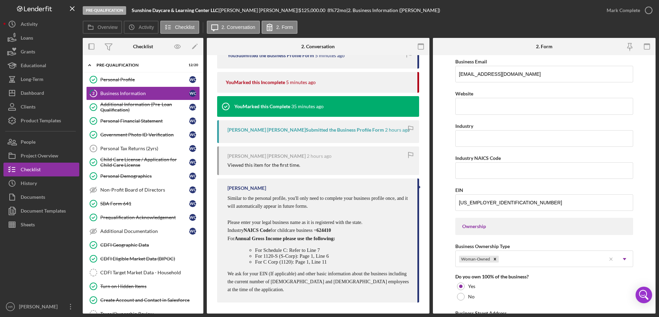
click at [331, 228] on span "624410" at bounding box center [324, 230] width 14 height 5
click at [331, 230] on span "624410" at bounding box center [324, 230] width 14 height 5
copy span "624410"
click at [468, 171] on input "Industry NAICS Code" at bounding box center [545, 170] width 178 height 17
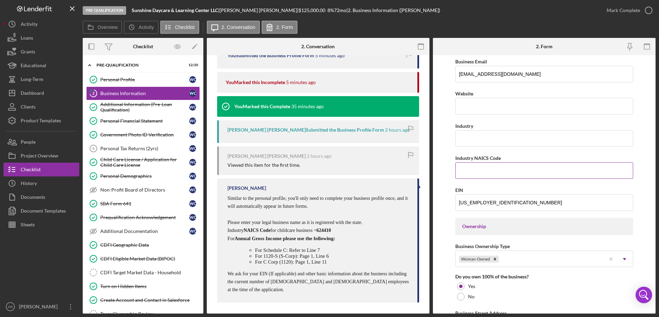
paste input "624410"
type input "624410"
click at [470, 141] on input "Industry" at bounding box center [545, 138] width 178 height 17
type input "Child Care"
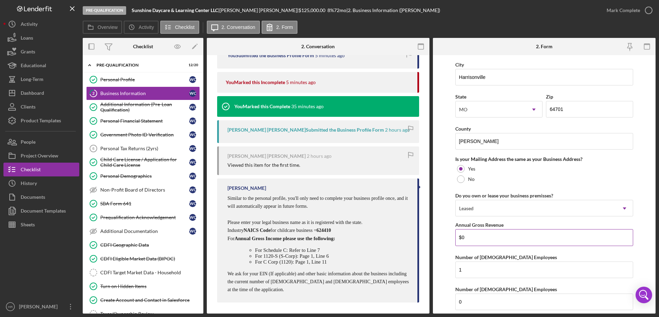
scroll to position [507, 0]
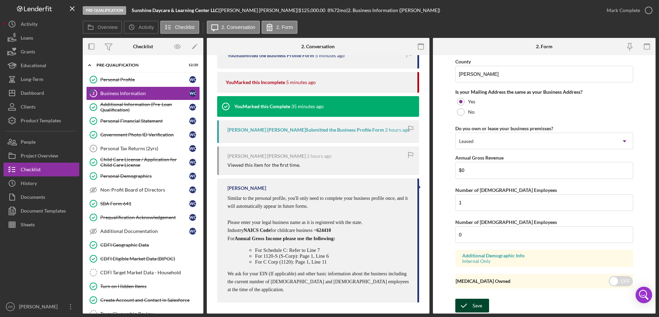
click at [480, 307] on div "Save" at bounding box center [478, 306] width 10 height 14
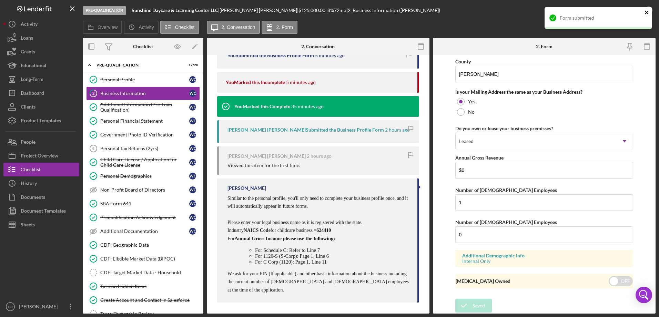
click at [649, 11] on icon "close" at bounding box center [647, 13] width 5 height 6
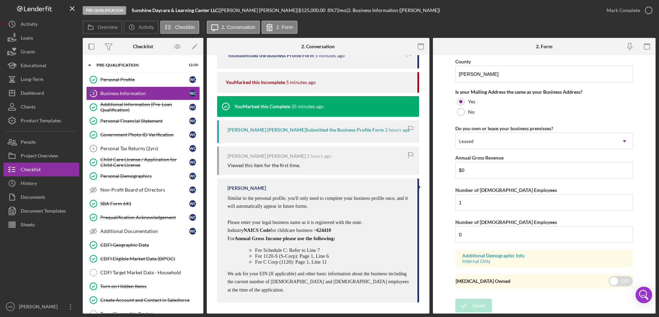
click at [649, 11] on div "Form submitted" at bounding box center [598, 21] width 110 height 30
click at [0, 0] on icon "button" at bounding box center [0, 0] width 0 height 0
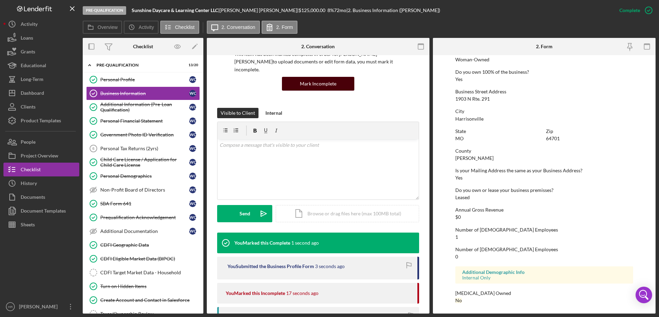
scroll to position [0, 0]
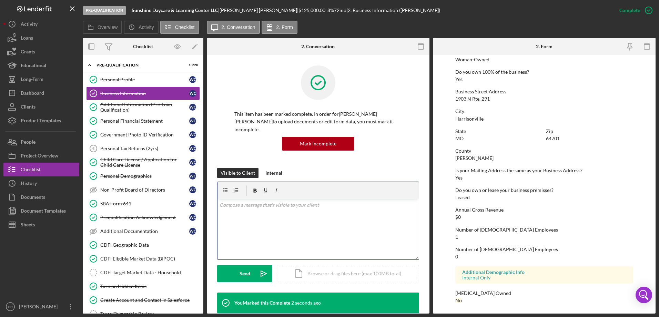
drag, startPoint x: 274, startPoint y: 219, endPoint x: 275, endPoint y: 226, distance: 6.3
click at [274, 219] on div "v Color teal Color pink Remove color Add row above Add row below Add column bef…" at bounding box center [318, 229] width 201 height 60
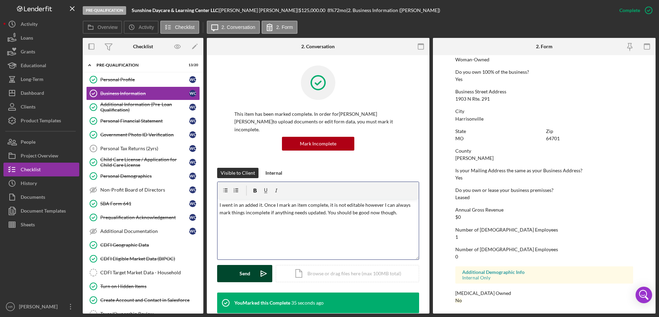
click at [243, 265] on div "Send" at bounding box center [245, 273] width 11 height 17
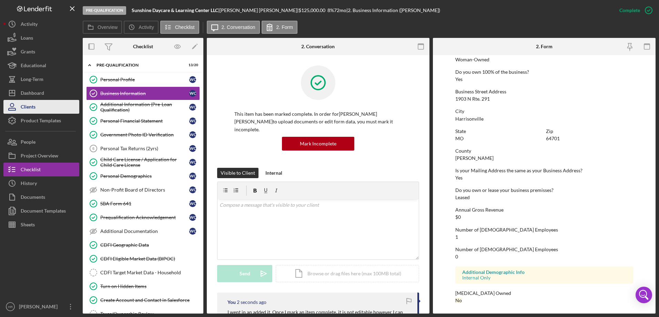
drag, startPoint x: 32, startPoint y: 97, endPoint x: 32, endPoint y: 102, distance: 5.6
click at [32, 97] on div "Dashboard" at bounding box center [32, 94] width 23 height 16
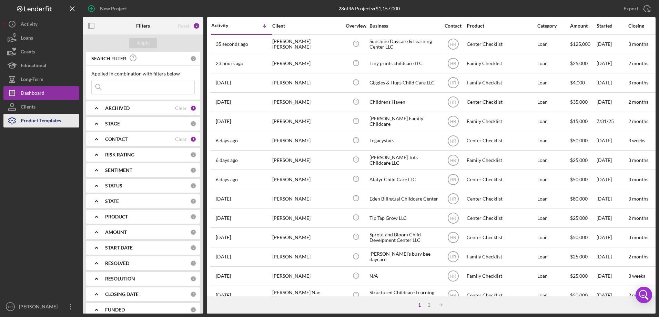
click at [51, 123] on div "Product Templates" at bounding box center [41, 122] width 40 height 16
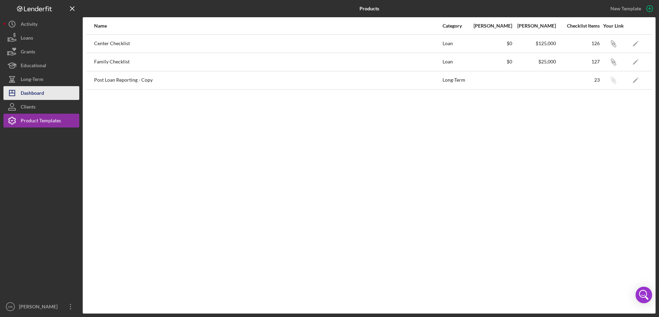
click at [42, 95] on div "Dashboard" at bounding box center [32, 94] width 23 height 16
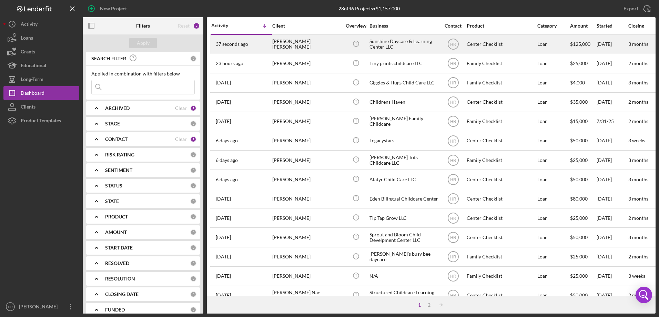
click at [294, 47] on div "[PERSON_NAME] [PERSON_NAME]" at bounding box center [306, 44] width 69 height 18
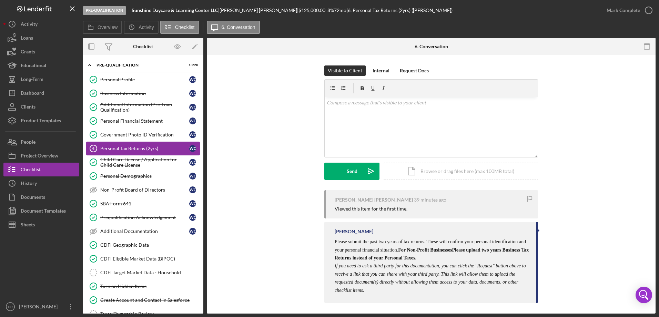
click at [140, 146] on div "Personal Tax Returns (2yrs)" at bounding box center [144, 149] width 89 height 6
click at [133, 173] on link "Personal Demographics Personal Demographics W C" at bounding box center [143, 176] width 114 height 14
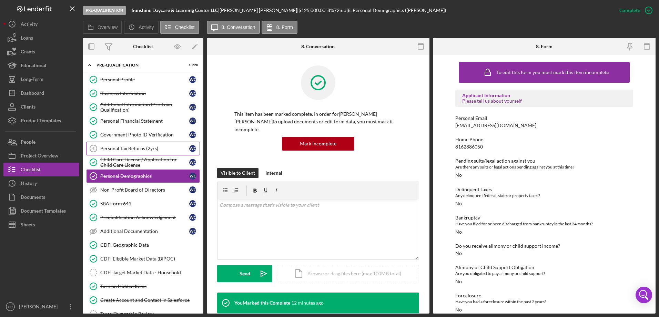
click at [128, 148] on div "Personal Tax Returns (2yrs)" at bounding box center [144, 149] width 89 height 6
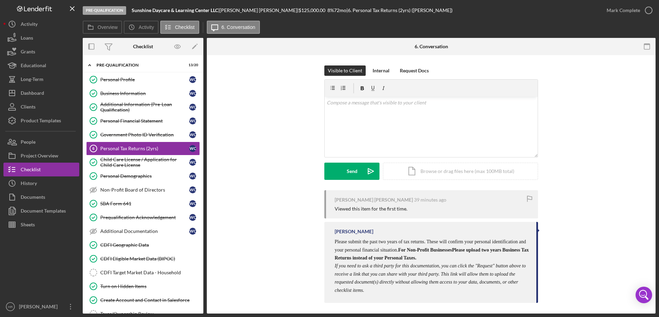
scroll to position [1, 0]
click at [108, 98] on link "Business Information Business Information W C" at bounding box center [143, 94] width 114 height 14
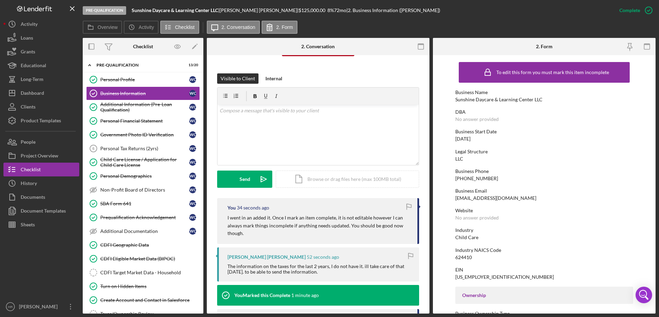
scroll to position [138, 0]
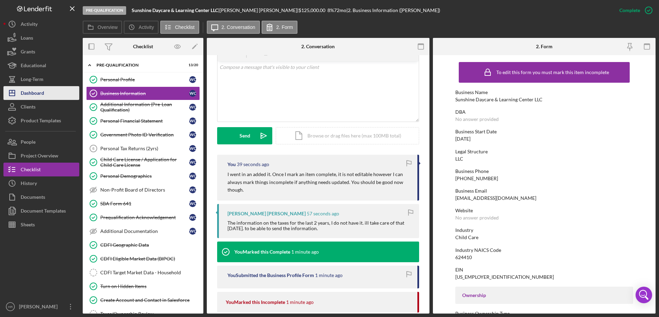
click at [33, 88] on div "Dashboard" at bounding box center [32, 94] width 23 height 16
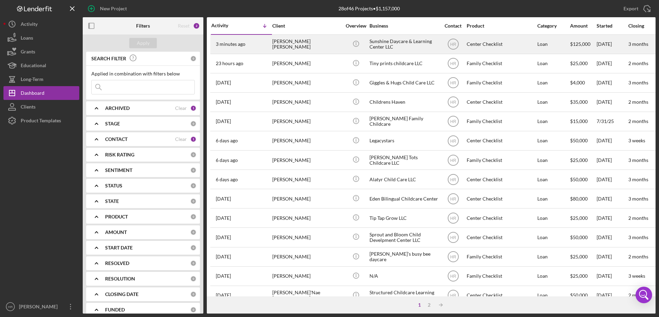
click at [270, 41] on div "3 minutes ago [PERSON_NAME] [PERSON_NAME]" at bounding box center [241, 44] width 60 height 18
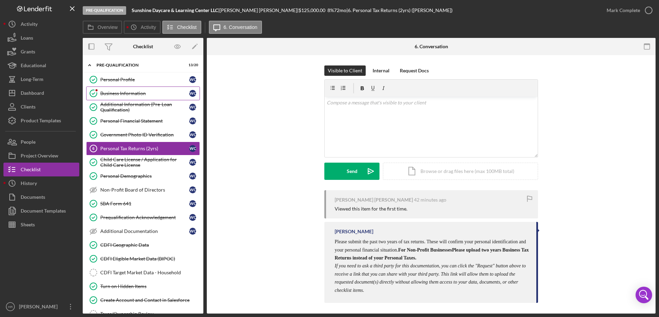
click at [124, 100] on link "Business Information Business Information W C" at bounding box center [143, 94] width 114 height 14
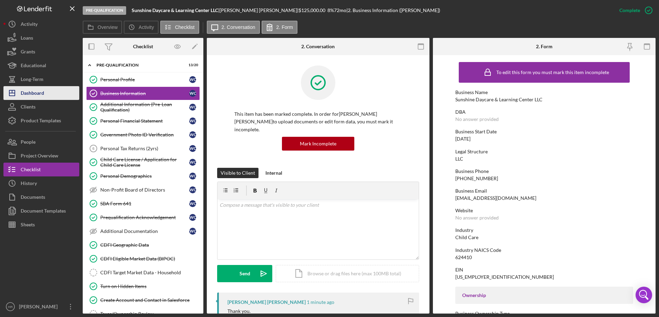
click at [33, 92] on div "Dashboard" at bounding box center [32, 94] width 23 height 16
